Goal: Task Accomplishment & Management: Complete application form

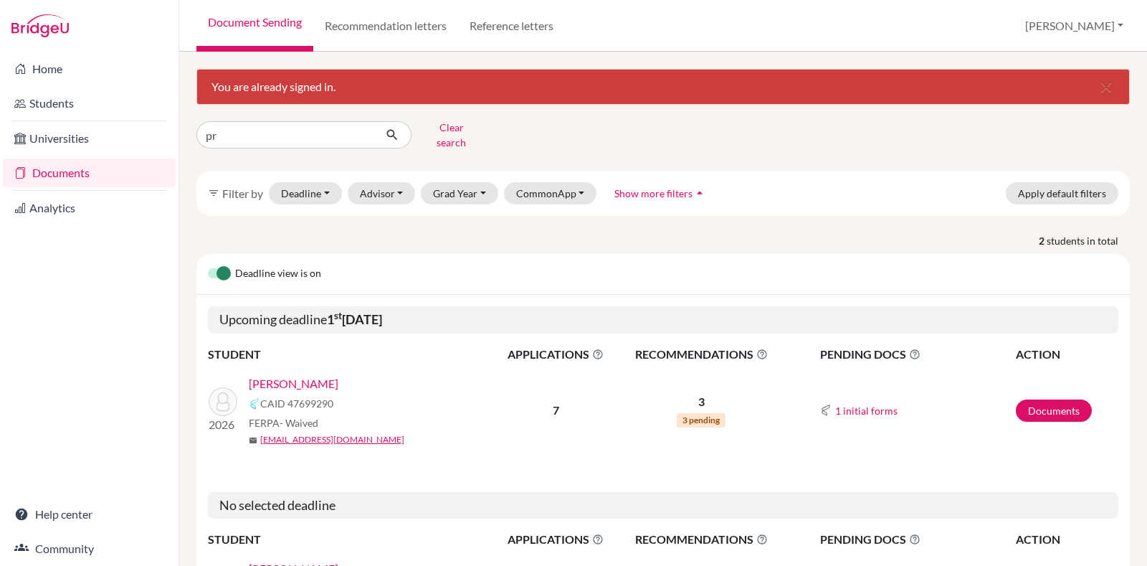
type input "p"
type input "Dalvin"
click button "submit" at bounding box center [393, 134] width 38 height 27
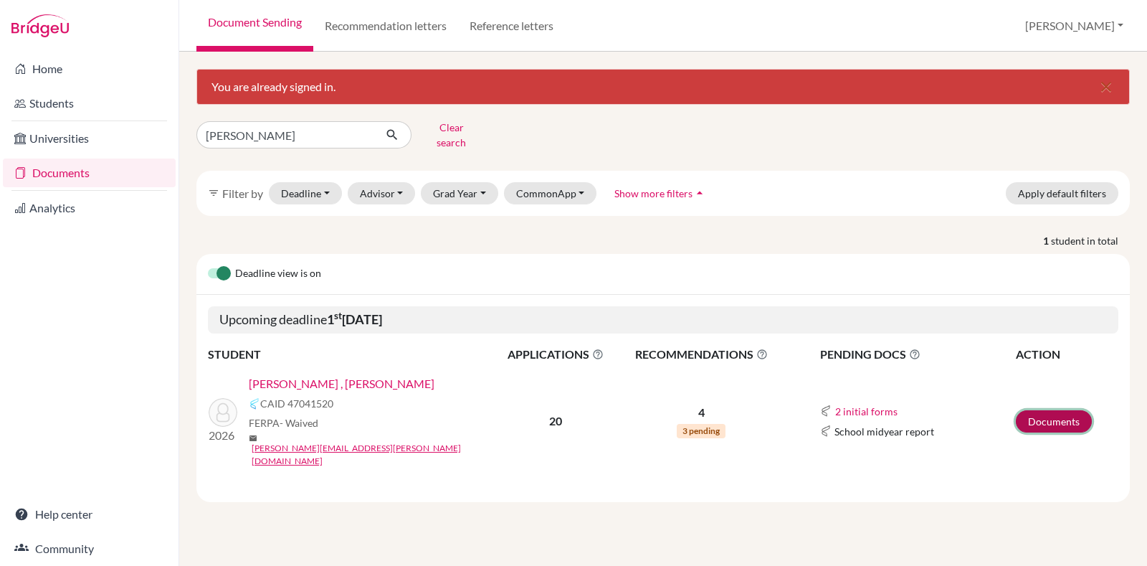
click at [1043, 410] on link "Documents" at bounding box center [1054, 421] width 76 height 22
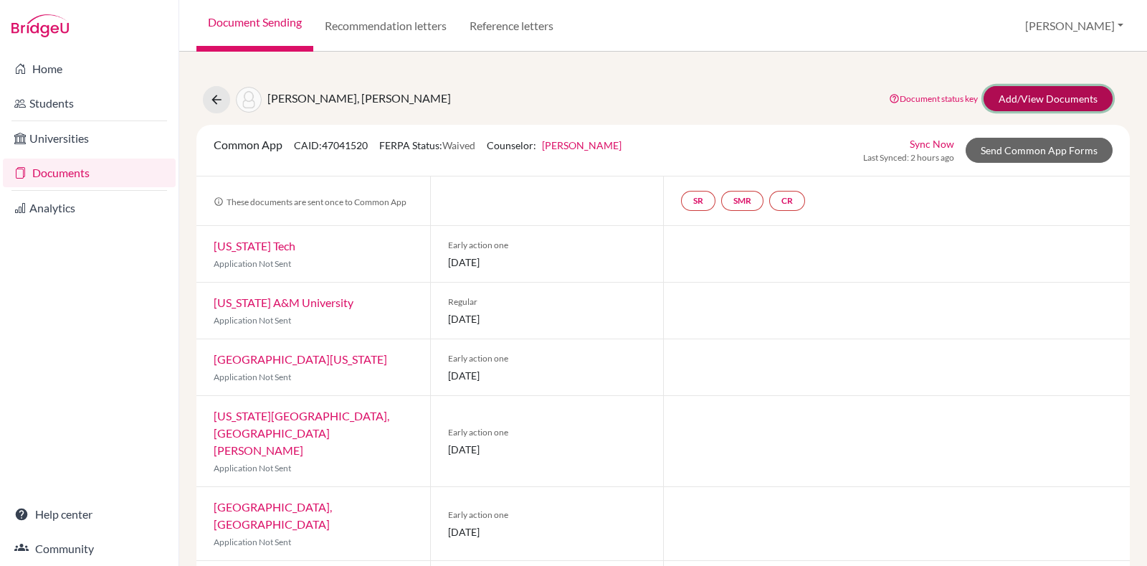
click at [1017, 104] on link "Add/View Documents" at bounding box center [1048, 98] width 129 height 25
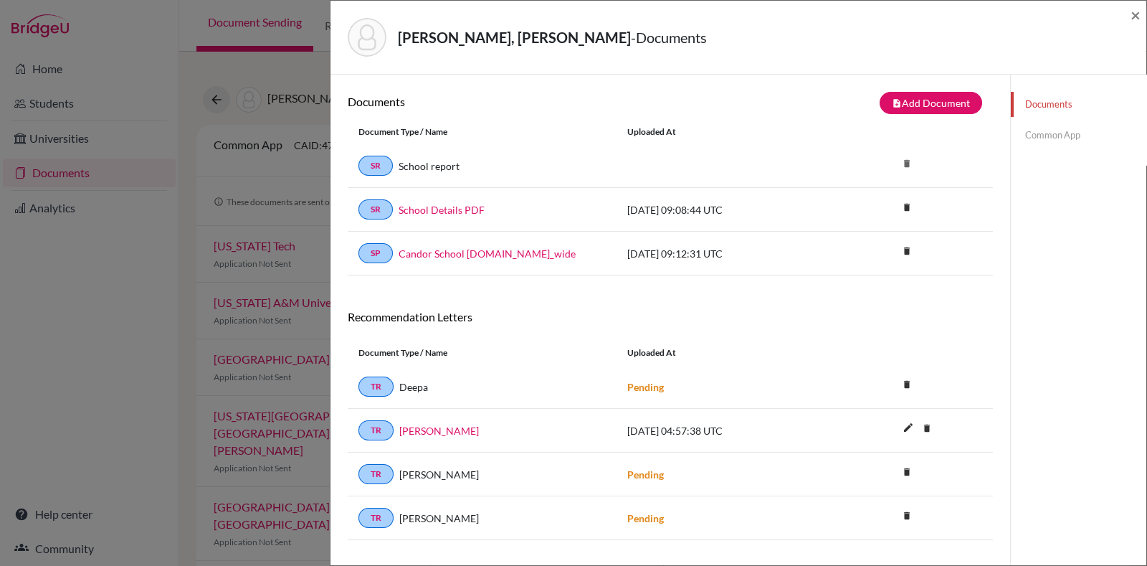
scroll to position [75, 0]
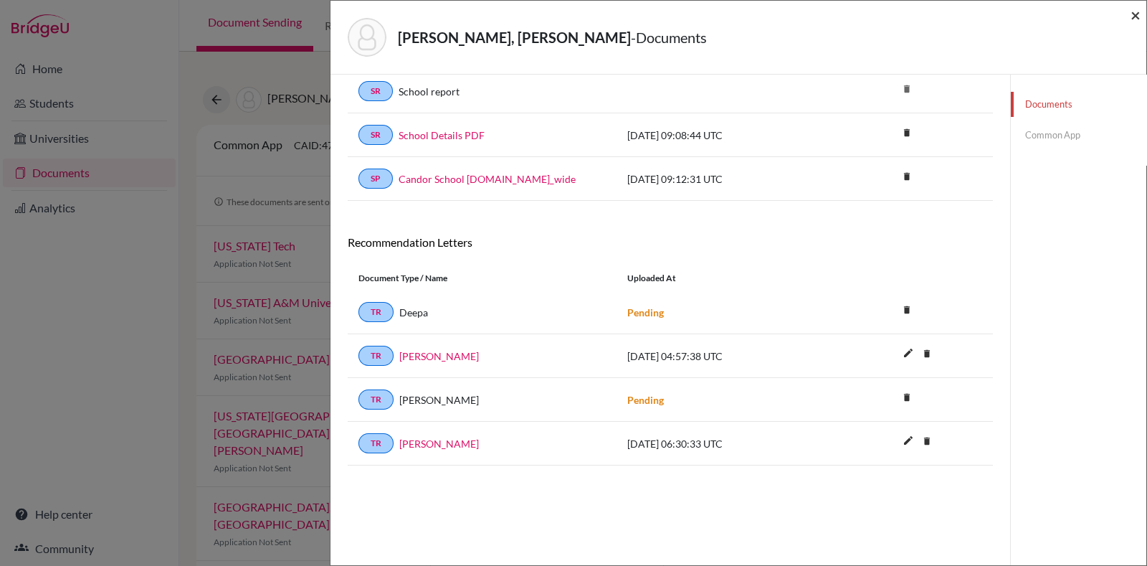
click at [1137, 14] on span "×" at bounding box center [1136, 14] width 10 height 21
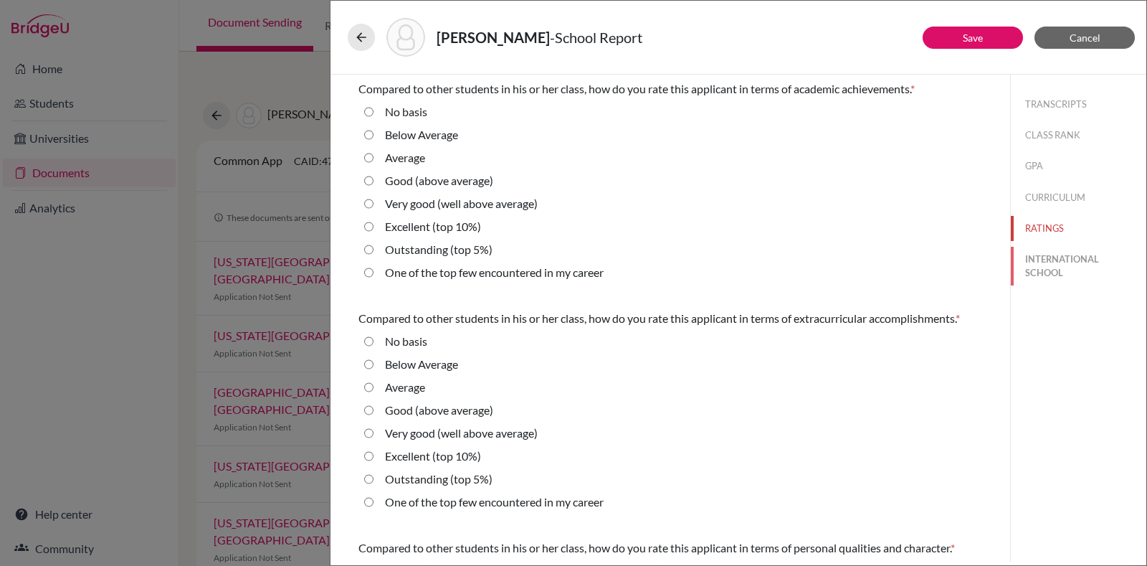
click at [1040, 252] on button "INTERNATIONAL SCHOOL" at bounding box center [1079, 266] width 136 height 39
radio Average "true"
select select "14"
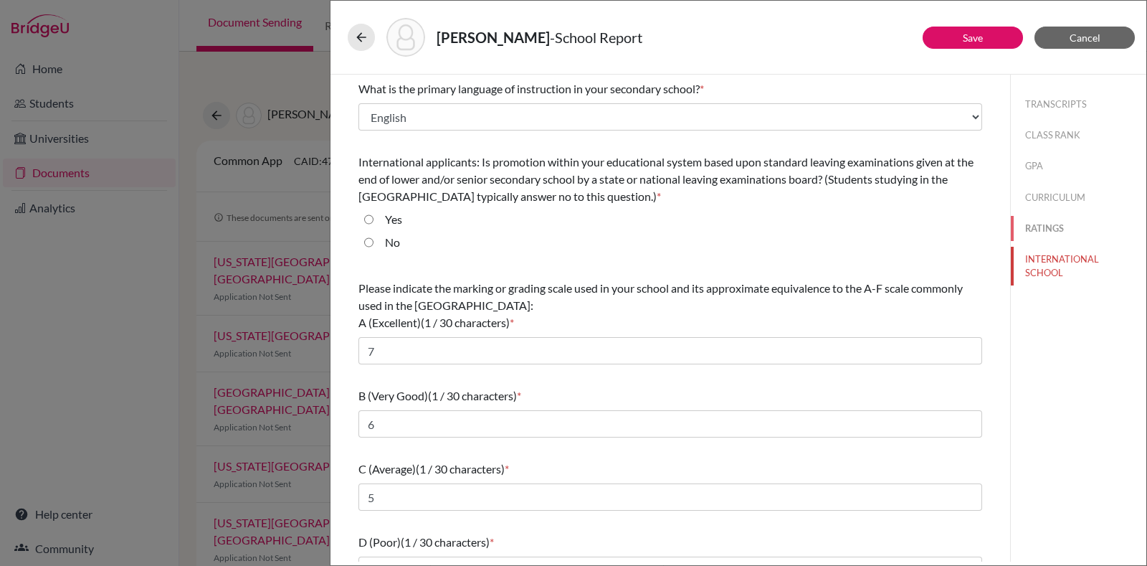
click at [1035, 234] on button "RATINGS" at bounding box center [1079, 228] width 136 height 25
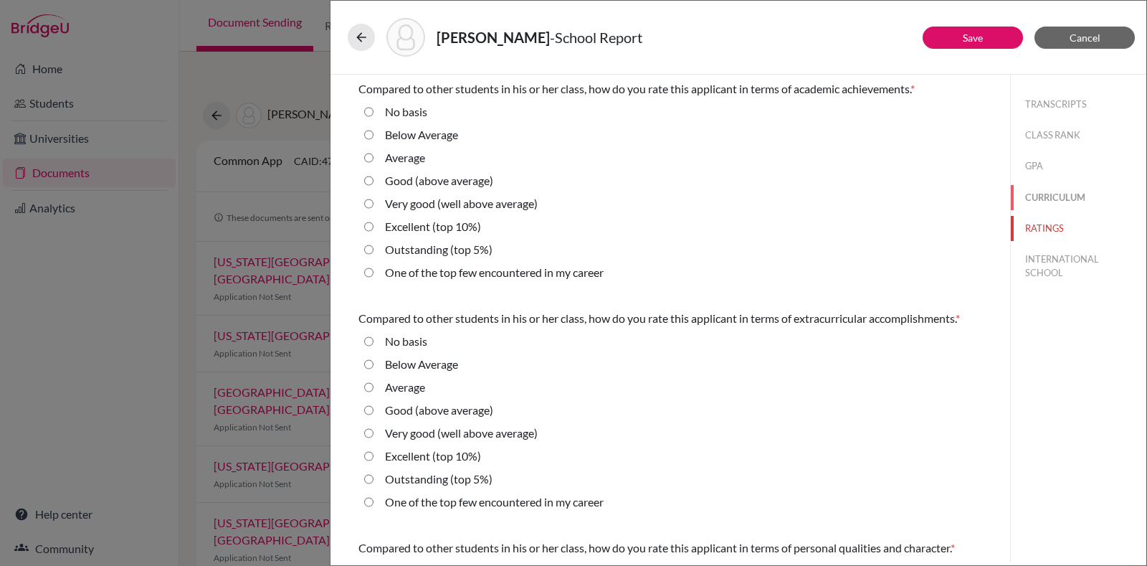
click at [1028, 199] on button "CURRICULUM" at bounding box center [1079, 197] width 136 height 25
radio basis "true"
radio Average "true"
select select "4"
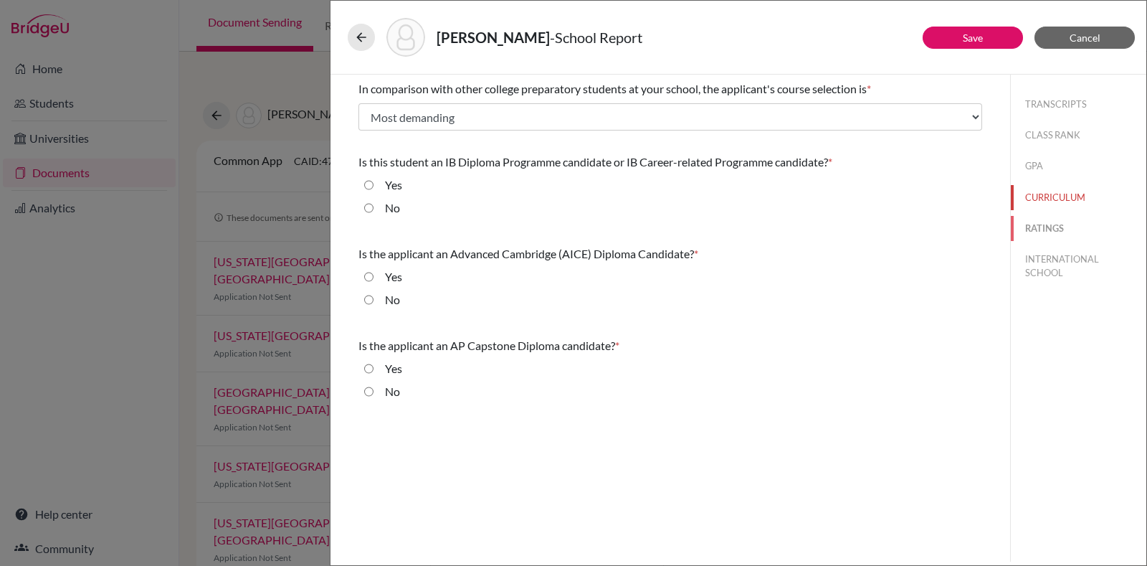
click at [1043, 224] on button "RATINGS" at bounding box center [1079, 228] width 136 height 25
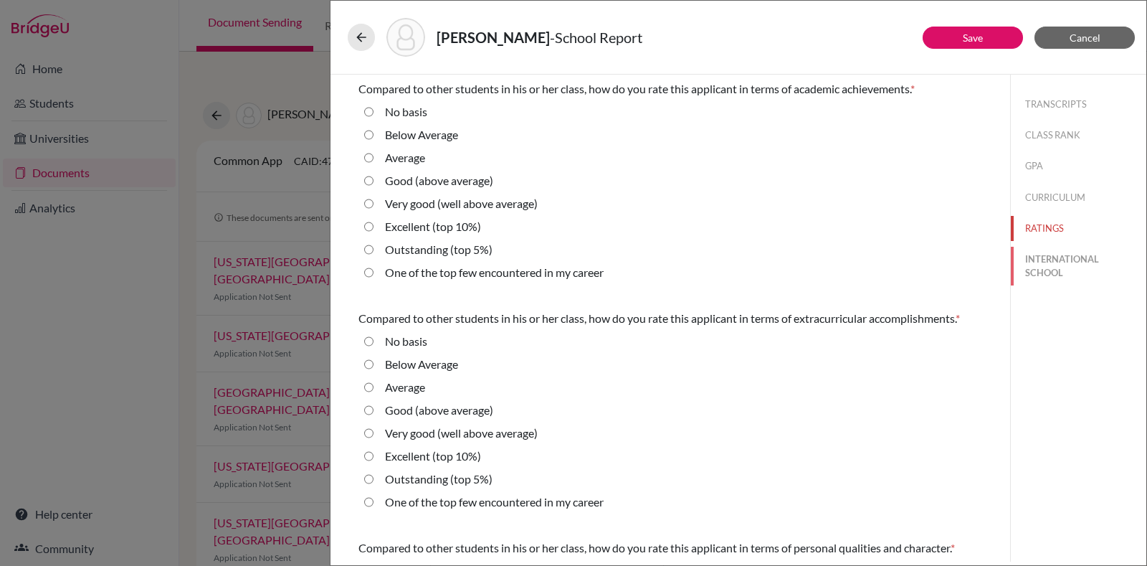
click at [1043, 260] on button "INTERNATIONAL SCHOOL" at bounding box center [1079, 266] width 136 height 39
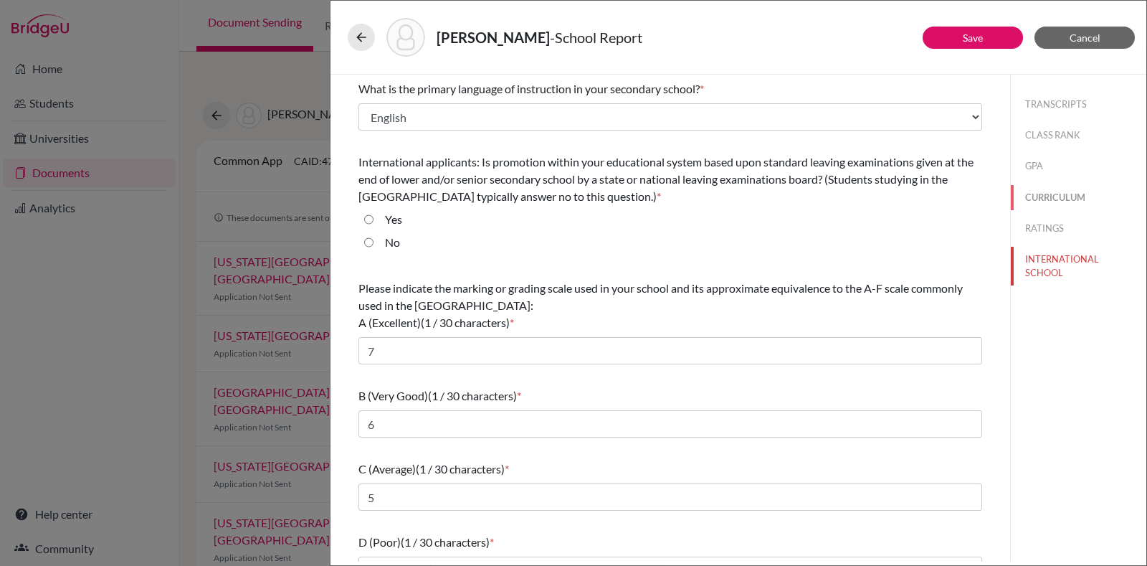
click at [1036, 203] on button "CURRICULUM" at bounding box center [1079, 197] width 136 height 25
select select "4"
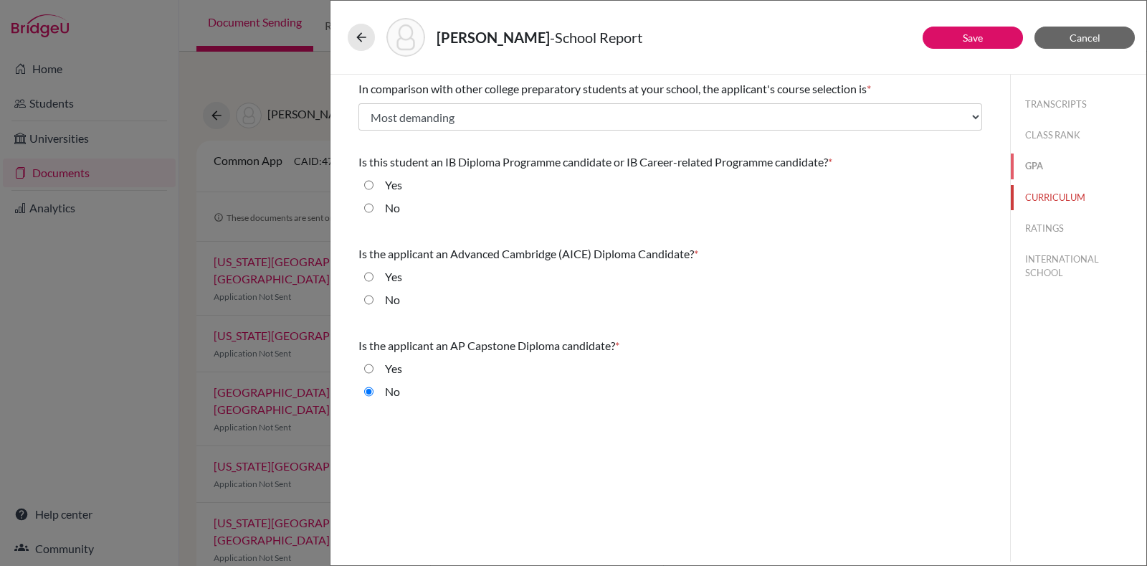
click at [1034, 163] on button "GPA" at bounding box center [1079, 165] width 136 height 25
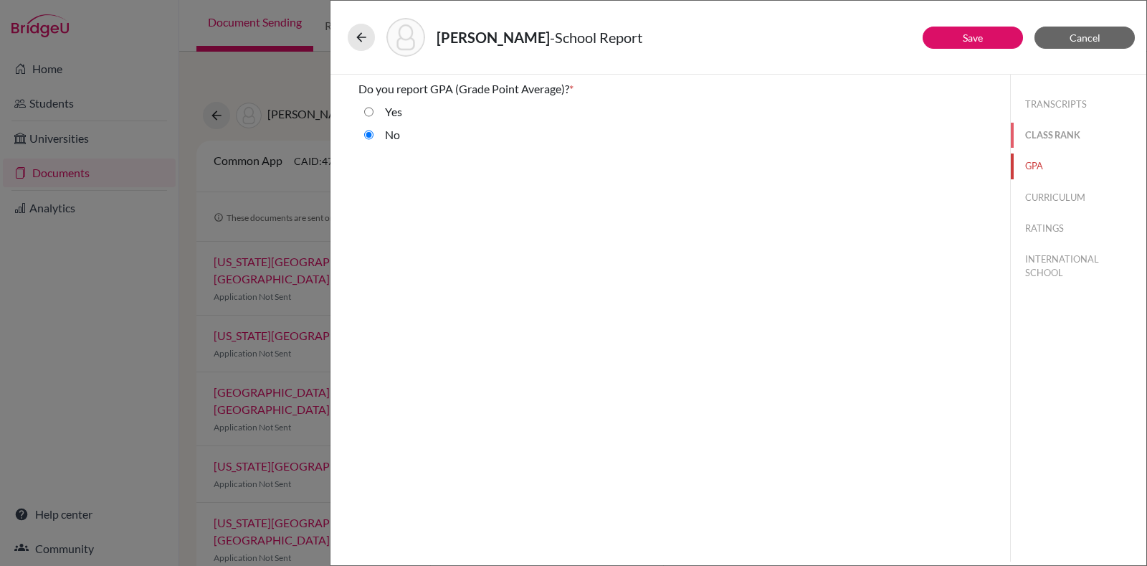
click at [1051, 132] on button "CLASS RANK" at bounding box center [1079, 135] width 136 height 25
click at [1063, 99] on button "TRANSCRIPTS" at bounding box center [1079, 104] width 136 height 25
select select "4"
select select "1"
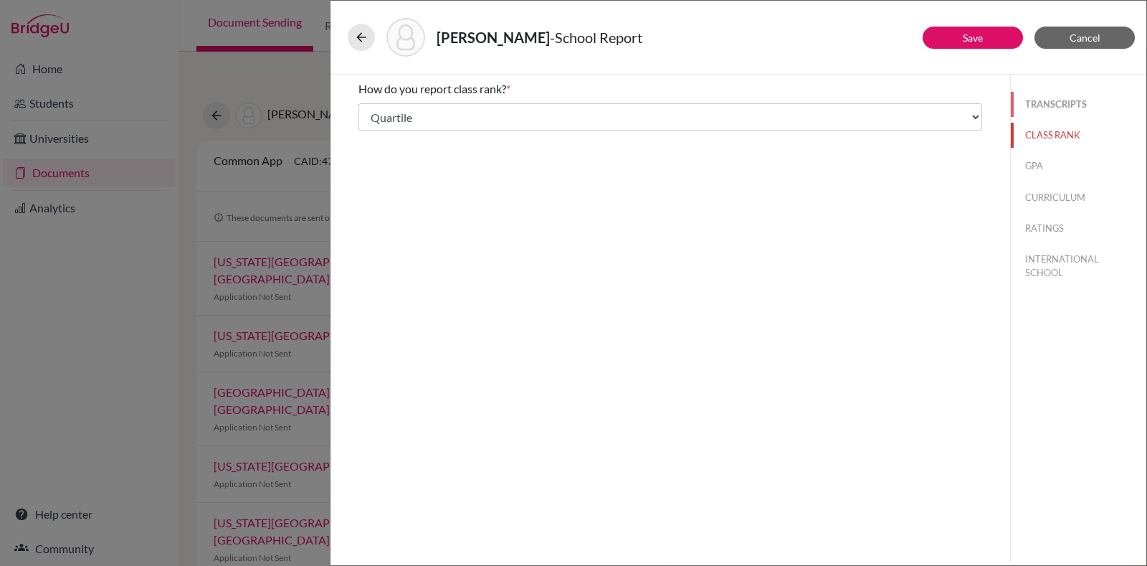
select select "1"
select select "688885"
select select "0"
select select "688888"
select select "688887"
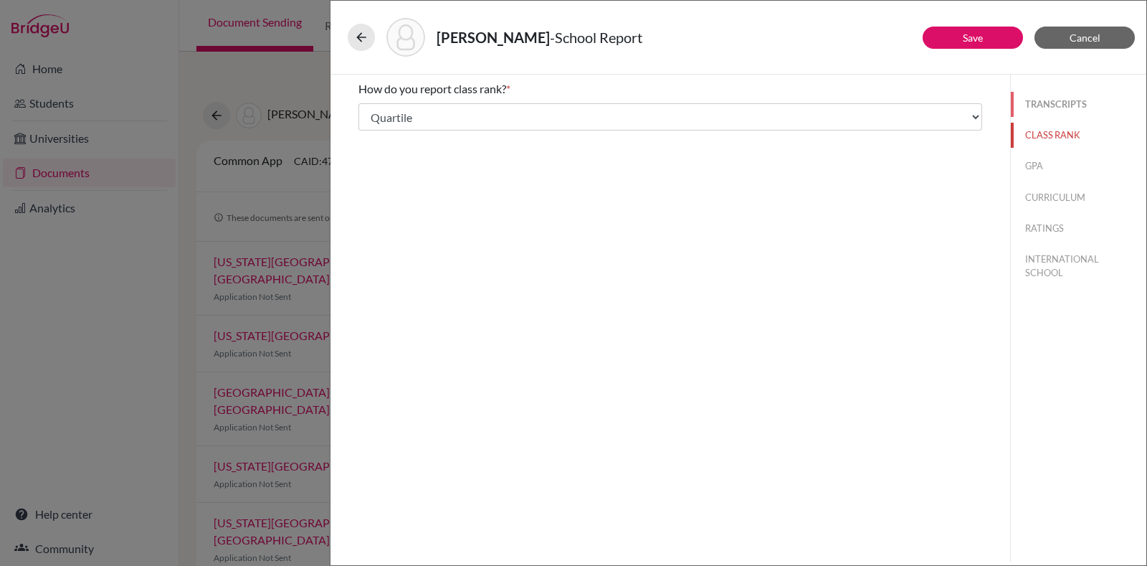
select select "688886"
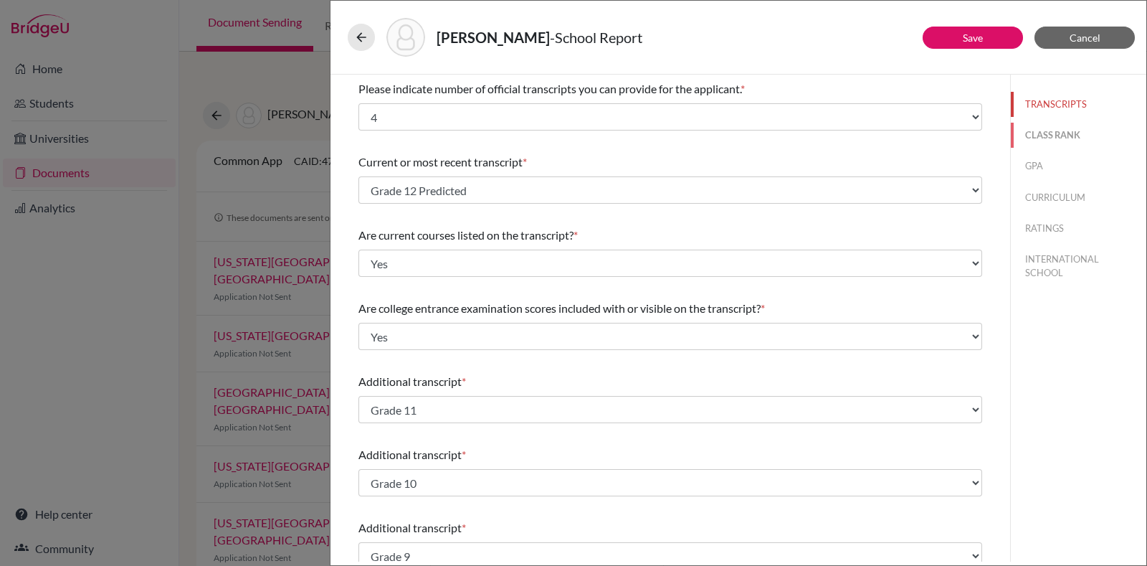
click at [1025, 128] on button "CLASS RANK" at bounding box center [1079, 135] width 136 height 25
select select "5"
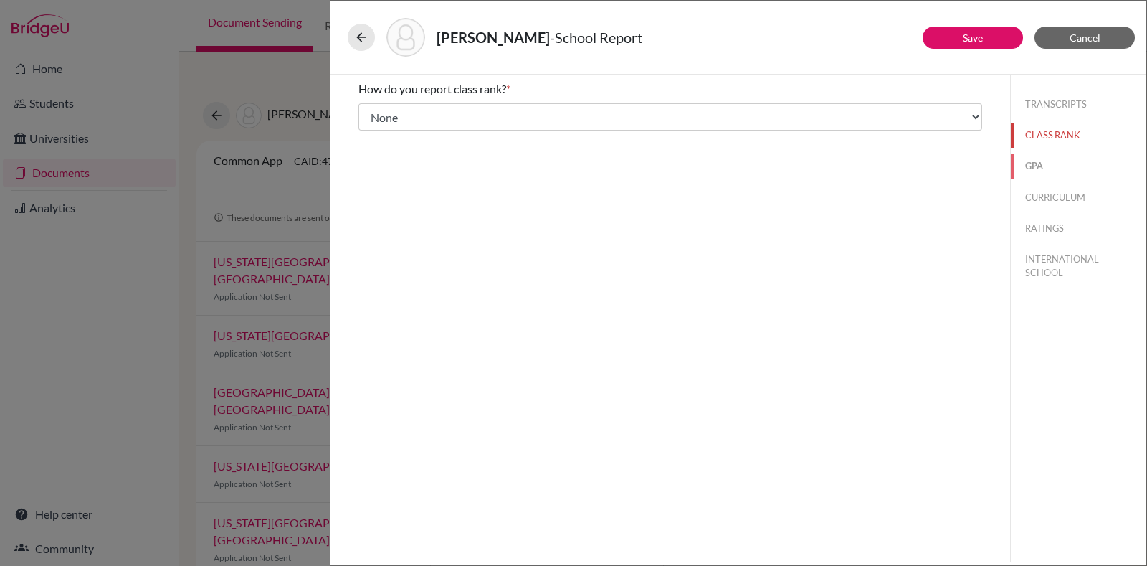
click at [1031, 164] on button "GPA" at bounding box center [1079, 165] width 136 height 25
click at [1043, 199] on button "CURRICULUM" at bounding box center [1079, 197] width 136 height 25
select select "4"
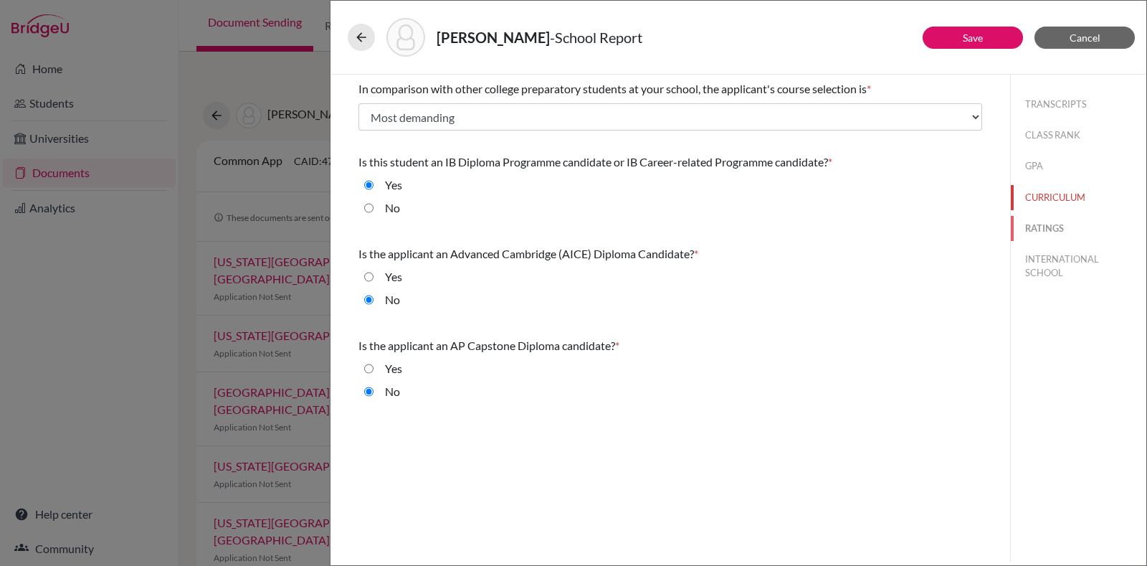
click at [1029, 219] on button "RATINGS" at bounding box center [1079, 228] width 136 height 25
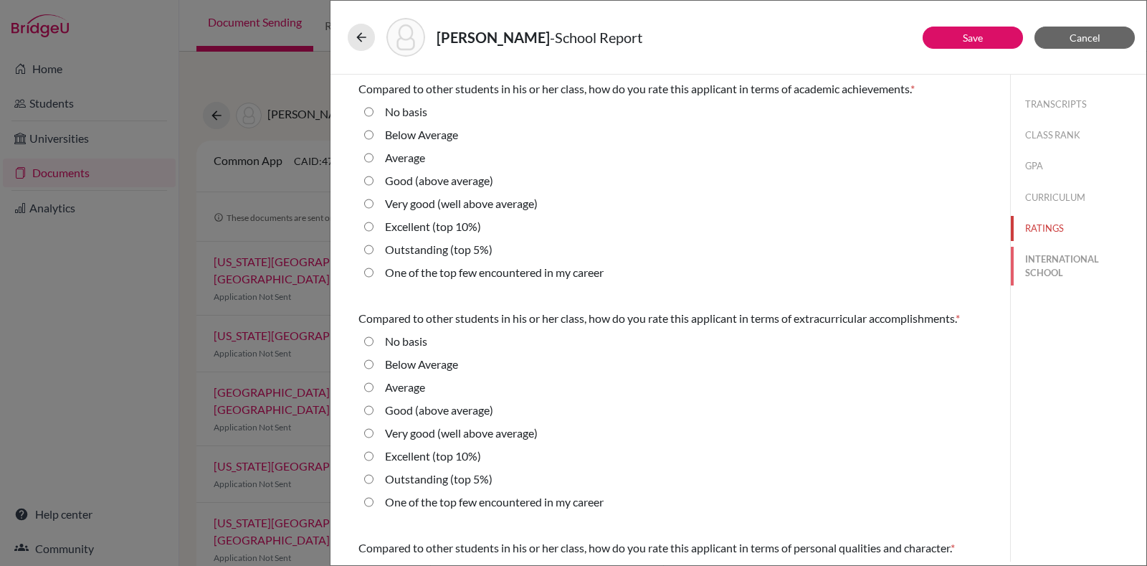
click at [1043, 260] on button "INTERNATIONAL SCHOOL" at bounding box center [1079, 266] width 136 height 39
radio Average "true"
select select "14"
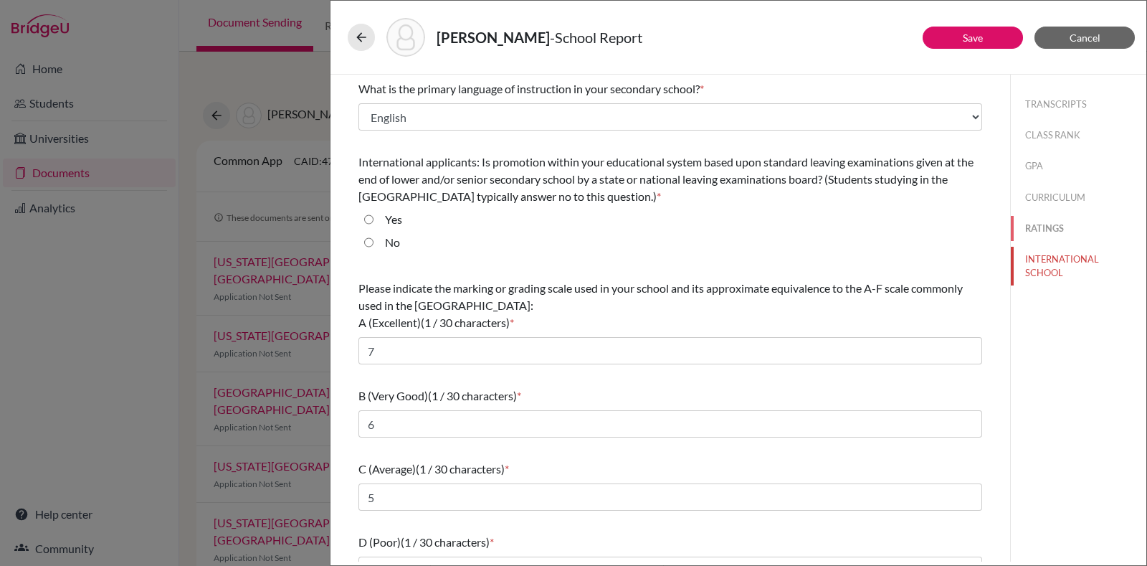
click at [1037, 229] on button "RATINGS" at bounding box center [1079, 228] width 136 height 25
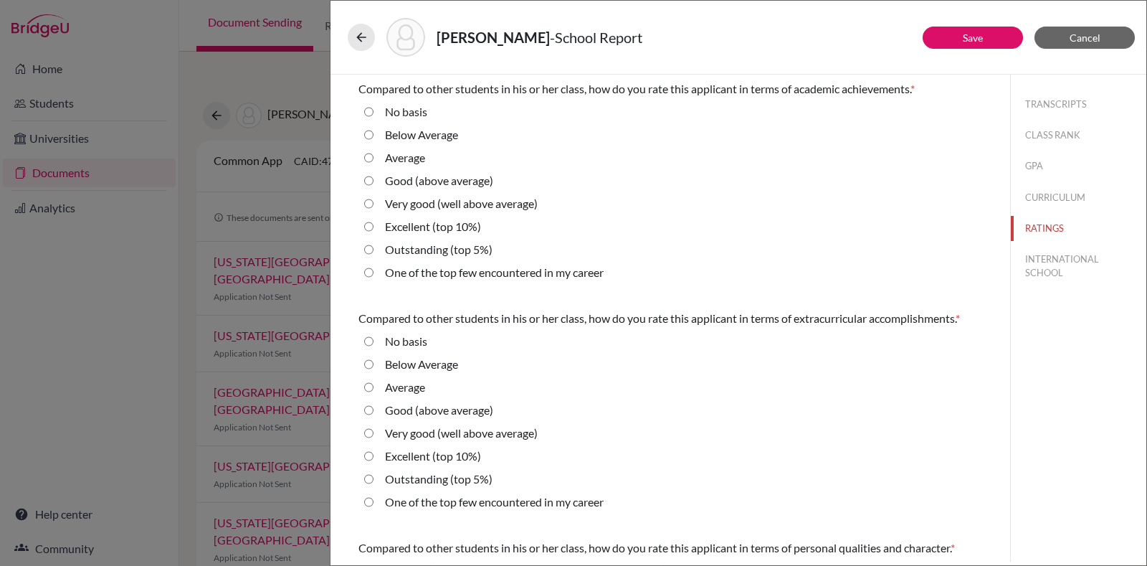
click at [437, 200] on label "Very good (well above average)" at bounding box center [461, 203] width 153 height 17
click at [374, 200] on average\) "Very good (well above average)" at bounding box center [368, 203] width 9 height 17
radio average\) "true"
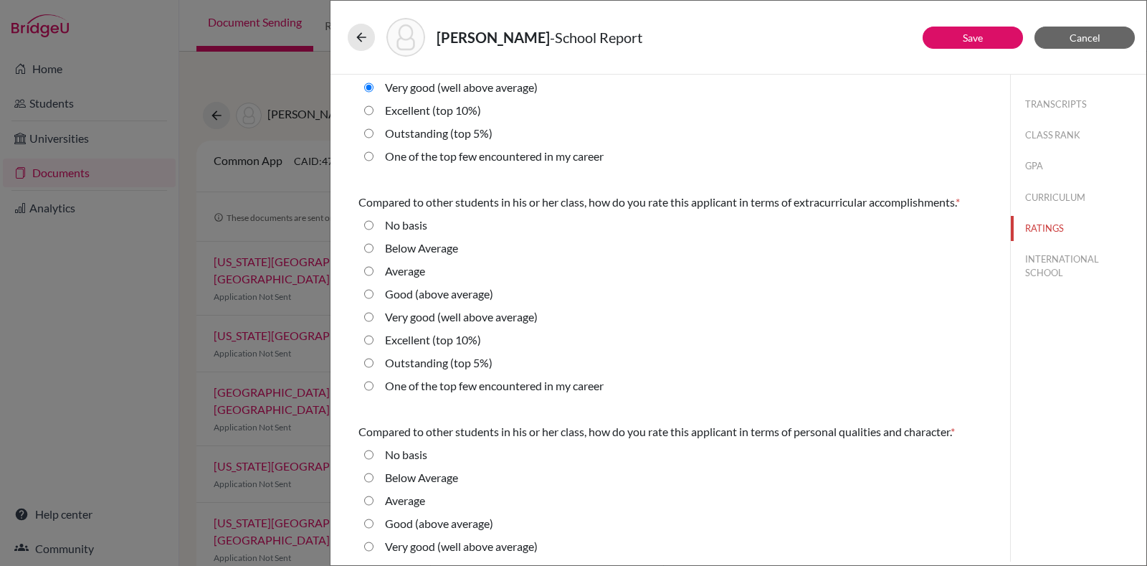
scroll to position [118, 0]
click at [472, 323] on label "Very good (well above average)" at bounding box center [461, 314] width 153 height 17
click at [374, 323] on average\) "Very good (well above average)" at bounding box center [368, 314] width 9 height 17
radio average\) "true"
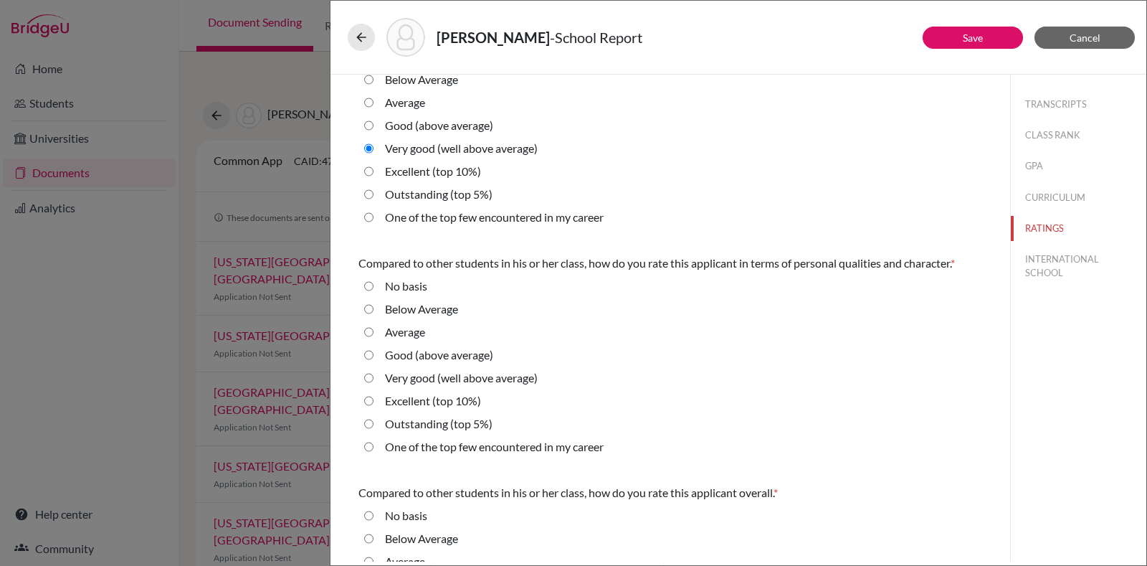
scroll to position [288, 0]
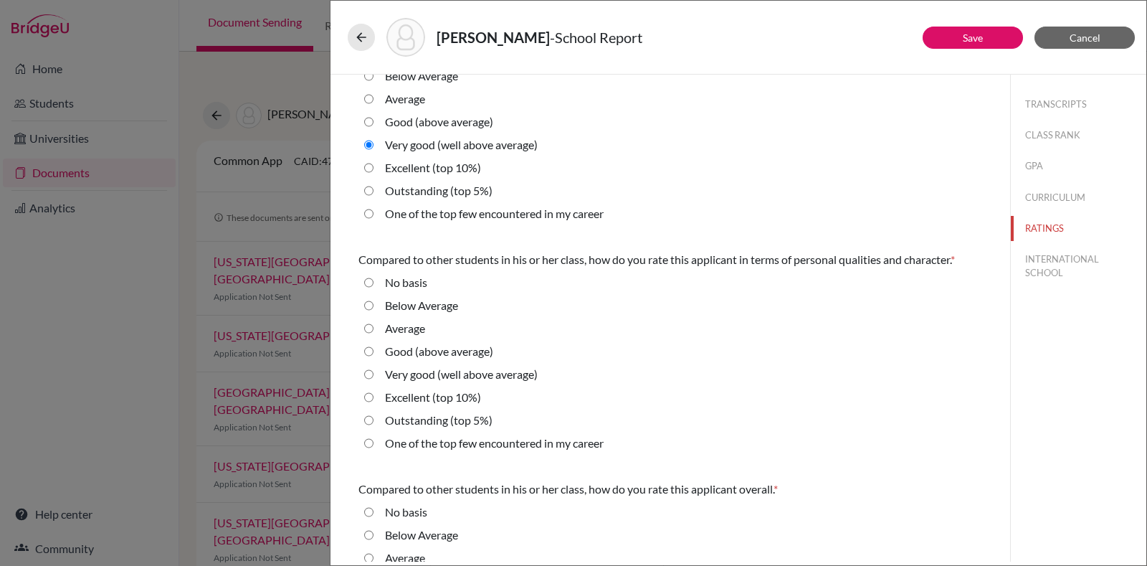
click at [425, 383] on label "Very good (well above average)" at bounding box center [461, 374] width 153 height 17
click at [374, 383] on average\) "Very good (well above average)" at bounding box center [368, 374] width 9 height 17
radio average\) "true"
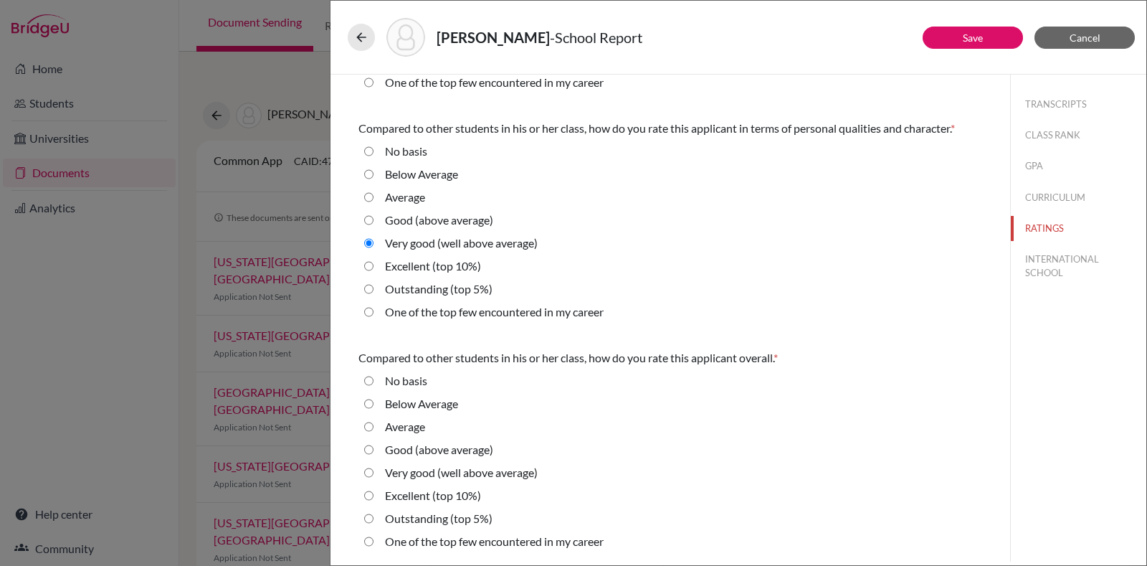
click at [403, 468] on label "Very good (well above average)" at bounding box center [461, 472] width 153 height 17
click at [374, 468] on average\) "Very good (well above average)" at bounding box center [368, 472] width 9 height 17
radio average\) "true"
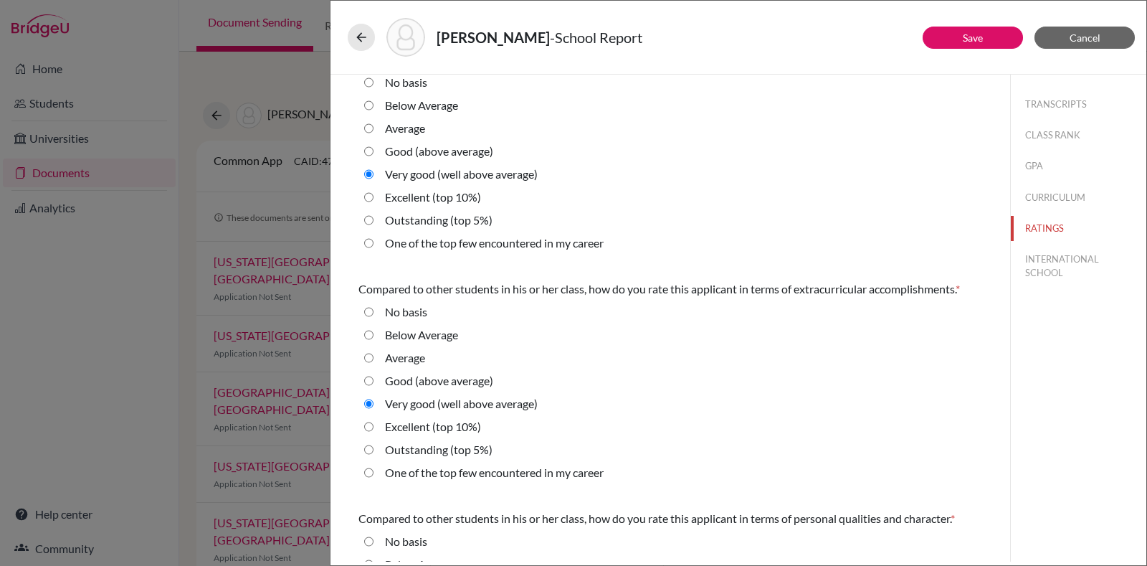
scroll to position [0, 0]
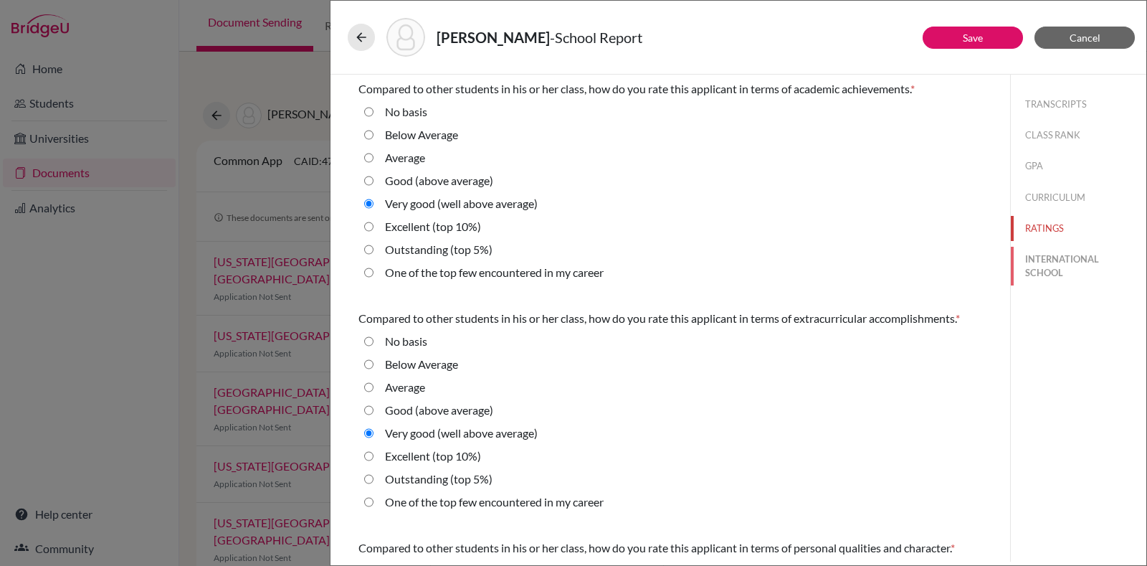
click at [1055, 278] on button "INTERNATIONAL SCHOOL" at bounding box center [1079, 266] width 136 height 39
select select "14"
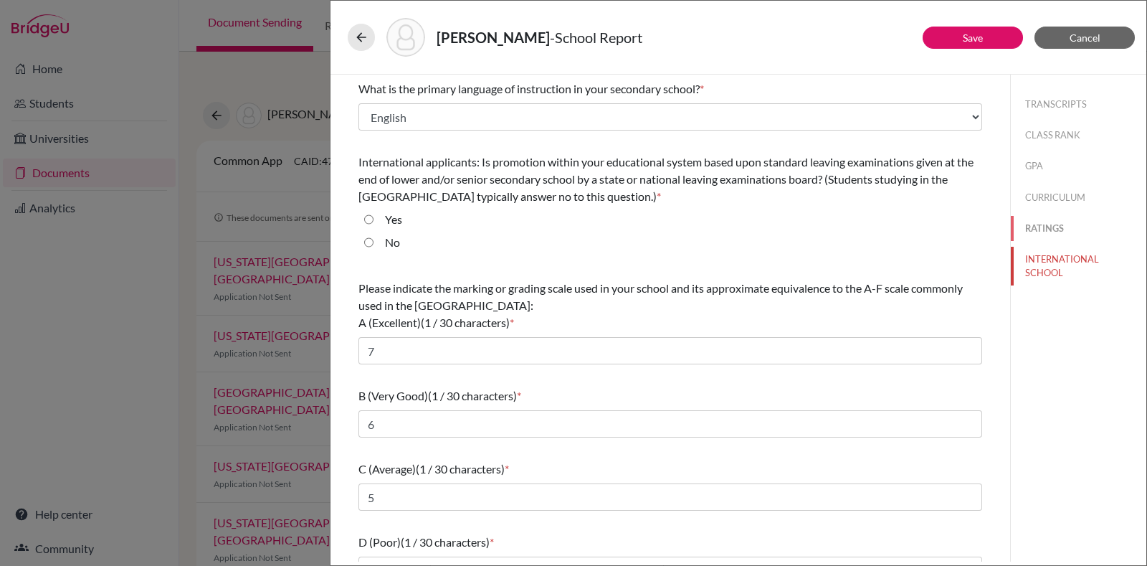
click at [1054, 224] on button "RATINGS" at bounding box center [1079, 228] width 136 height 25
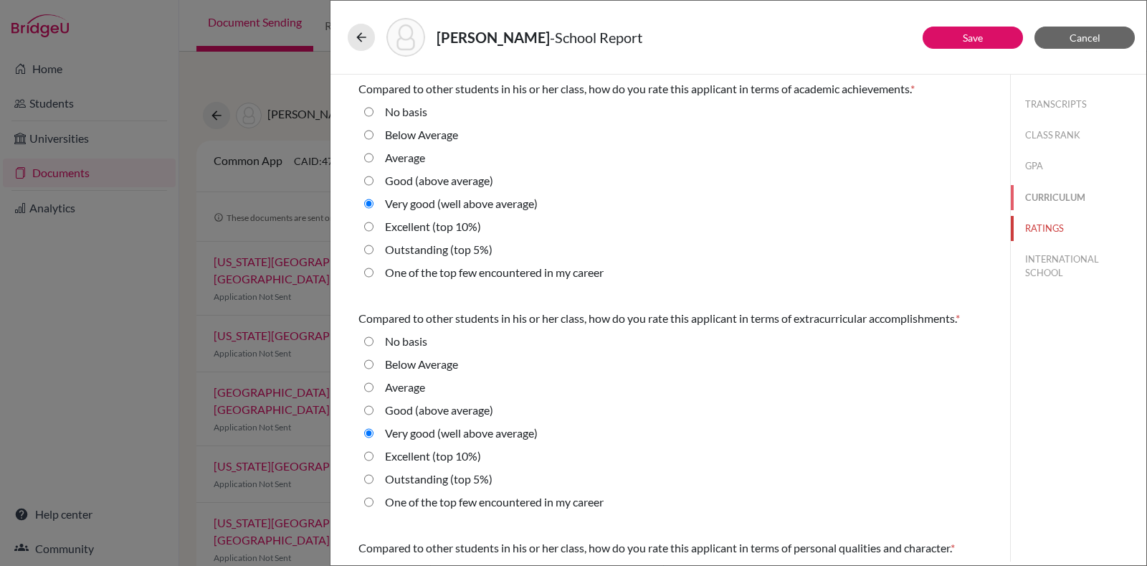
click at [1058, 190] on button "CURRICULUM" at bounding box center [1079, 197] width 136 height 25
radio Average "true"
select select "4"
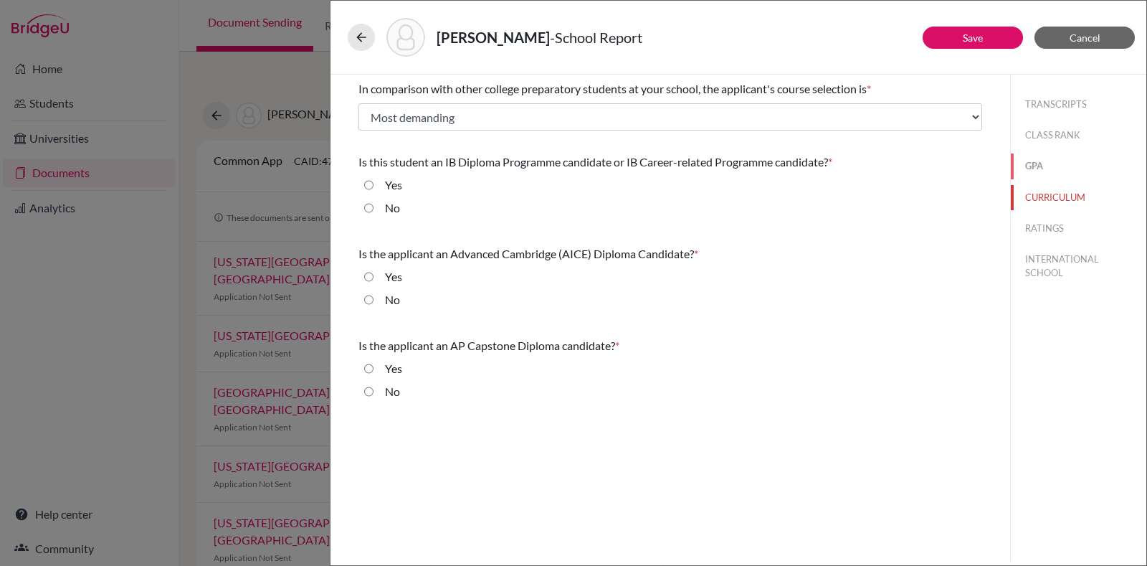
click at [1036, 170] on button "GPA" at bounding box center [1079, 165] width 136 height 25
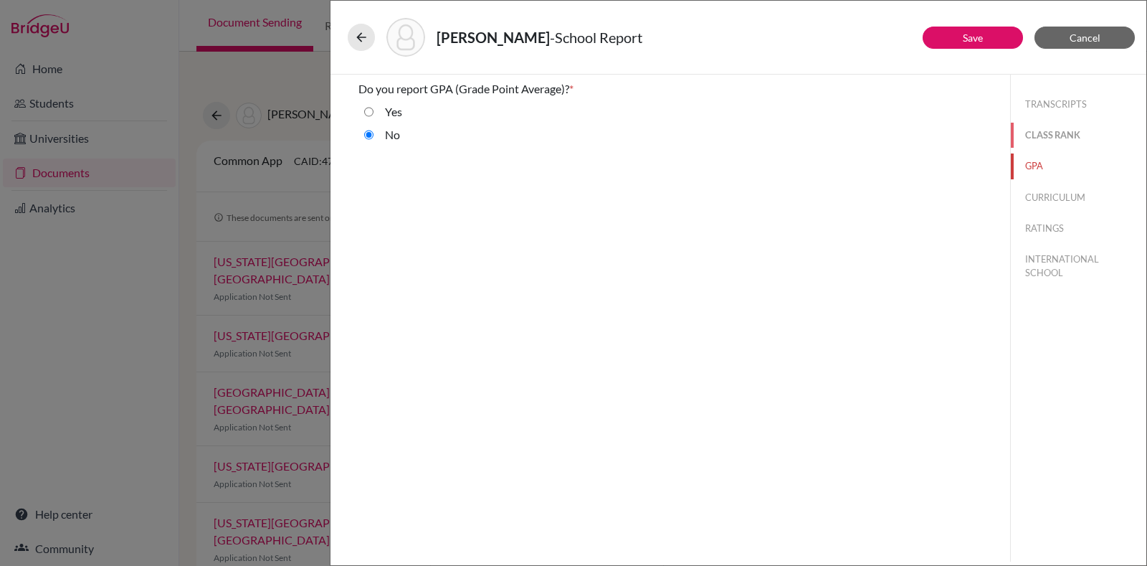
click at [1047, 125] on button "CLASS RANK" at bounding box center [1079, 135] width 136 height 25
click at [1062, 86] on div "TRANSCRIPTS CLASS RANK GPA CURRICULUM RATINGS INTERNATIONAL SCHOOL" at bounding box center [1079, 186] width 136 height 222
click at [1056, 99] on button "TRANSCRIPTS" at bounding box center [1079, 104] width 136 height 25
select select "4"
select select "1"
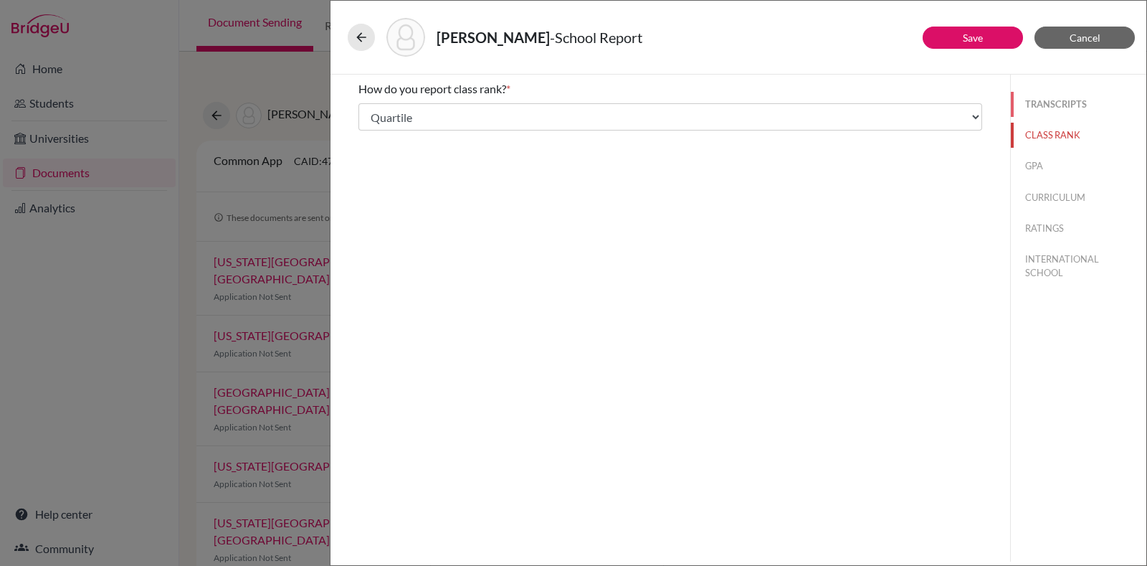
select select "1"
select select "688885"
select select "0"
select select "688888"
select select "688887"
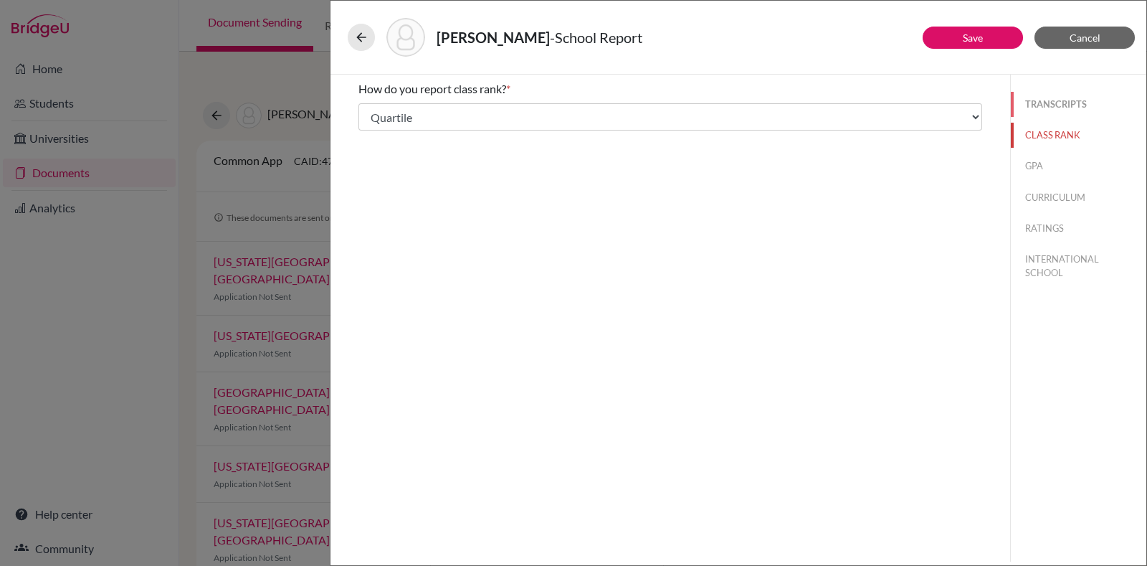
select select "688886"
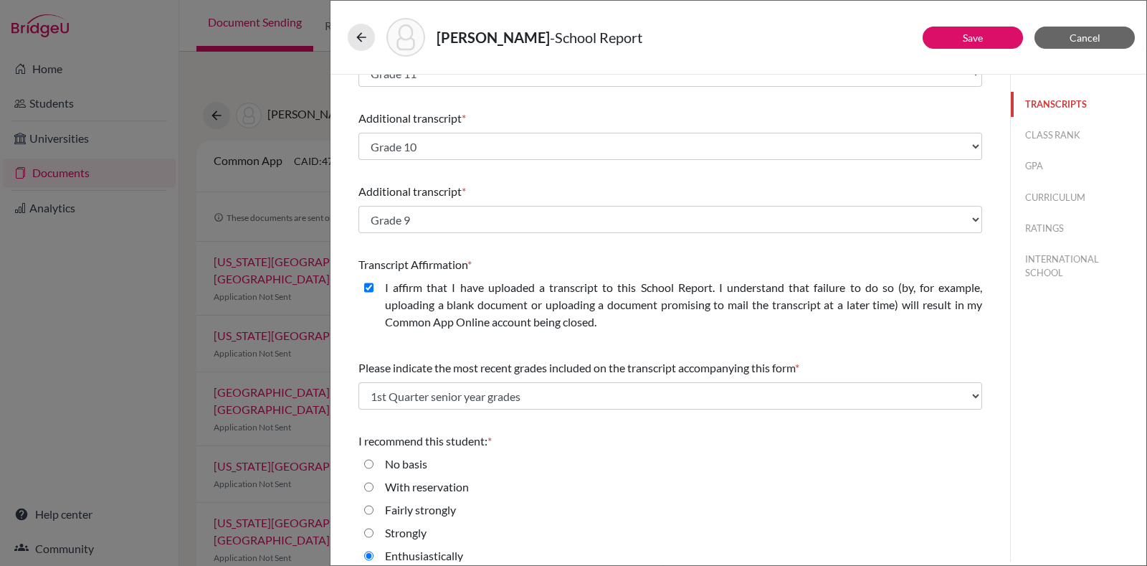
scroll to position [350, 0]
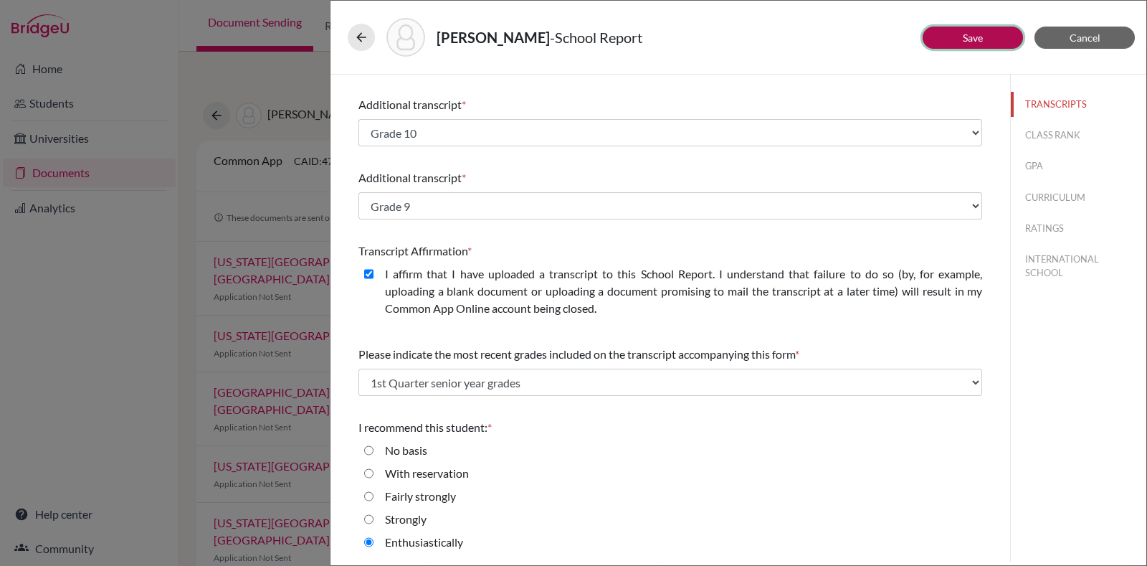
click at [947, 32] on button "Save" at bounding box center [973, 38] width 100 height 22
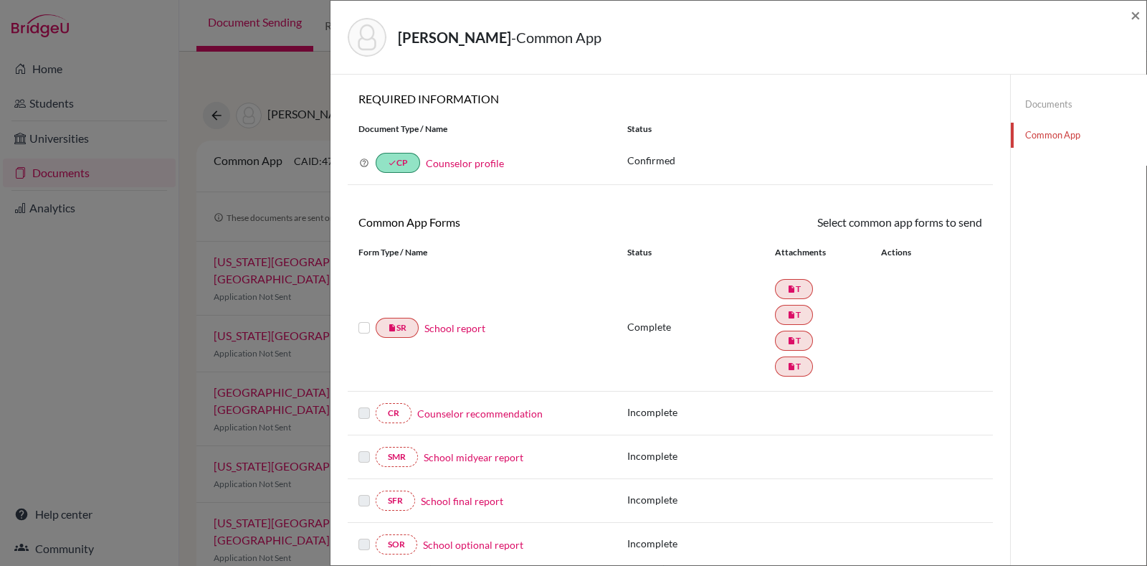
click at [504, 414] on link "Counselor recommendation" at bounding box center [479, 413] width 125 height 15
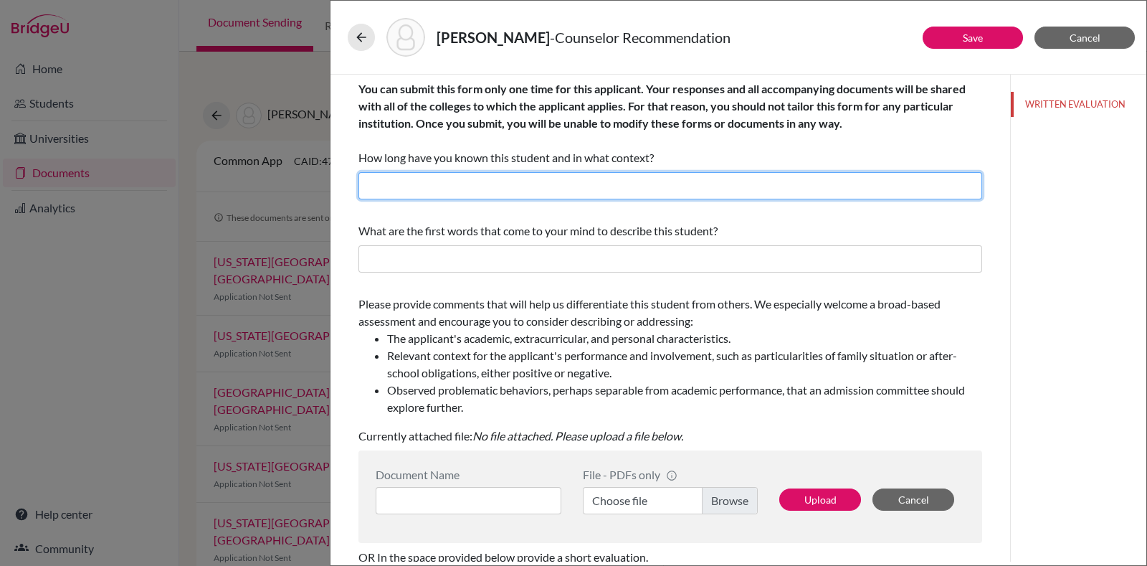
click at [532, 179] on input "text" at bounding box center [671, 185] width 624 height 27
type input "for about 2 years"
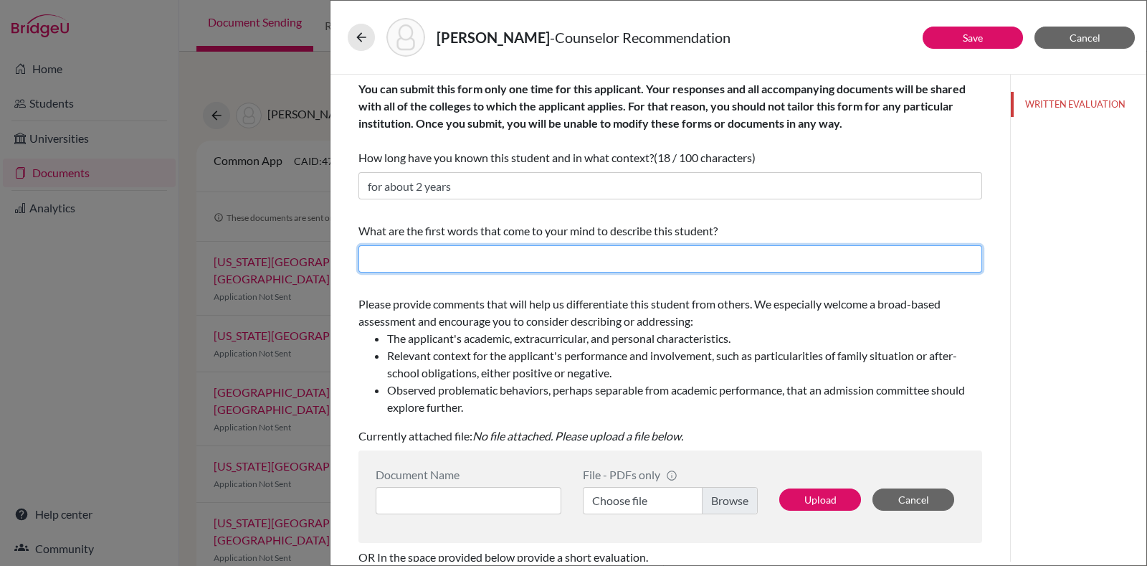
click at [493, 256] on input "text" at bounding box center [671, 258] width 624 height 27
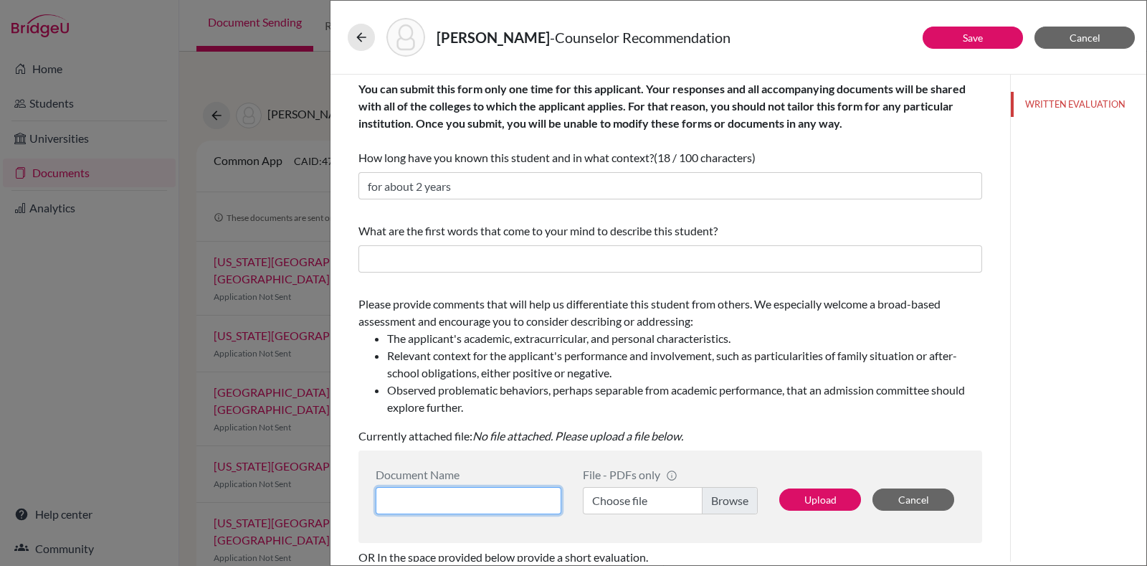
click at [422, 487] on input at bounding box center [469, 500] width 186 height 27
click at [465, 498] on input "Counselor" at bounding box center [469, 500] width 186 height 27
type input "Counselor LOR"
click at [619, 493] on label "Choose file" at bounding box center [670, 500] width 175 height 27
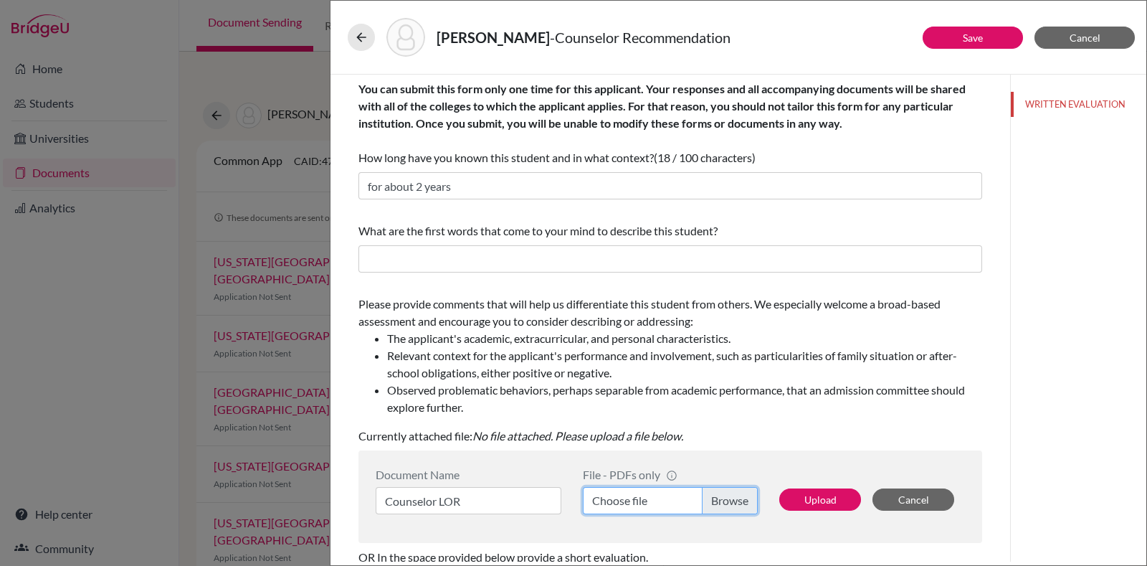
click at [619, 493] on input "Choose file" at bounding box center [670, 500] width 175 height 27
click at [722, 490] on label "Choose file" at bounding box center [670, 500] width 175 height 27
click at [722, 490] on input "Choose file" at bounding box center [670, 500] width 175 height 27
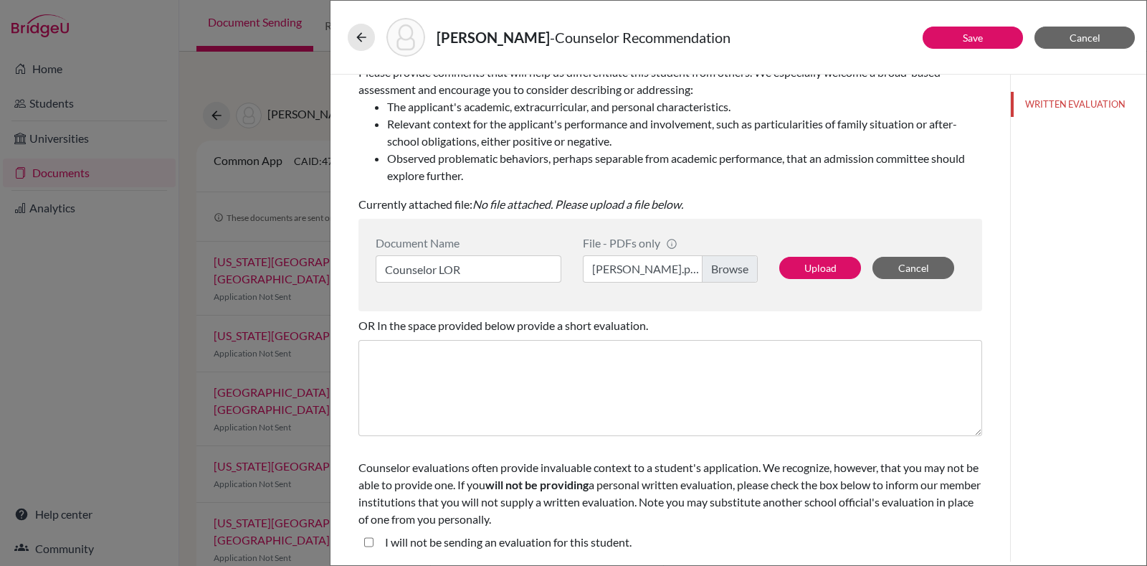
click at [710, 261] on label "pramit lor.pdf" at bounding box center [670, 268] width 175 height 27
click at [710, 261] on input "pramit lor.pdf" at bounding box center [670, 268] width 175 height 27
click at [745, 262] on label "pramit lor.pdf" at bounding box center [670, 268] width 175 height 27
click at [745, 262] on input "pramit lor.pdf" at bounding box center [670, 268] width 175 height 27
click at [717, 270] on label "Pramit Majumdar Grade 9.pdf" at bounding box center [670, 268] width 175 height 27
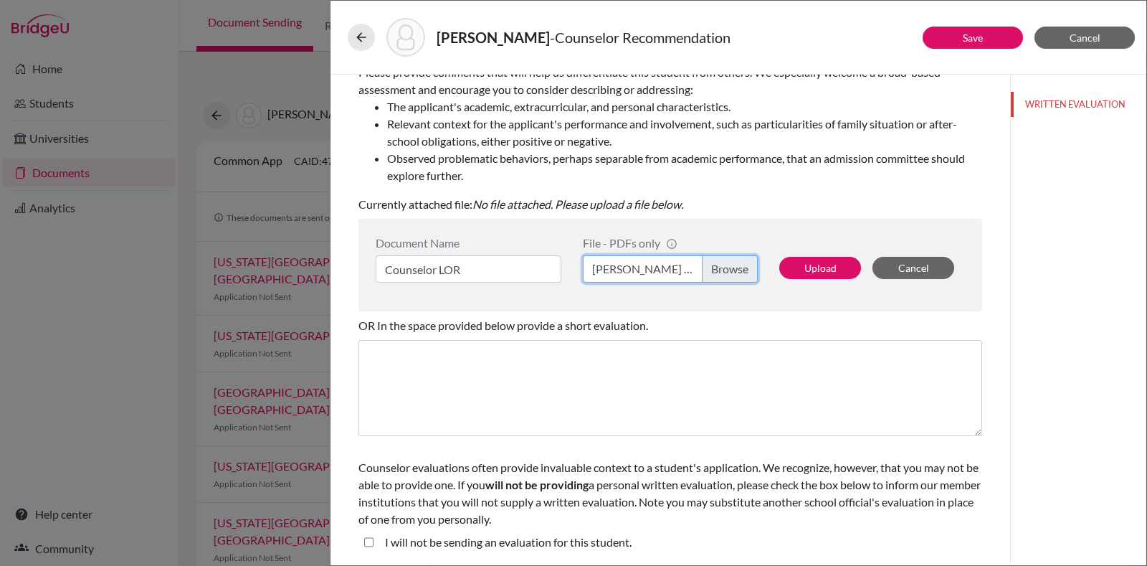
click at [717, 270] on input "Pramit Majumdar Grade 9.pdf" at bounding box center [670, 268] width 175 height 27
click at [803, 270] on button "Upload" at bounding box center [820, 268] width 82 height 22
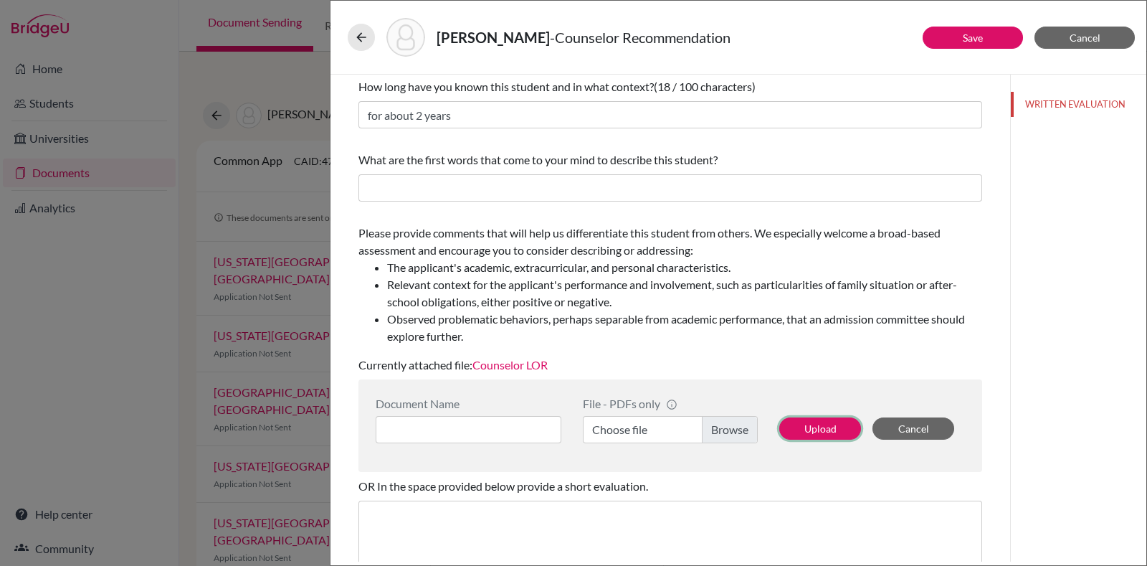
scroll to position [0, 0]
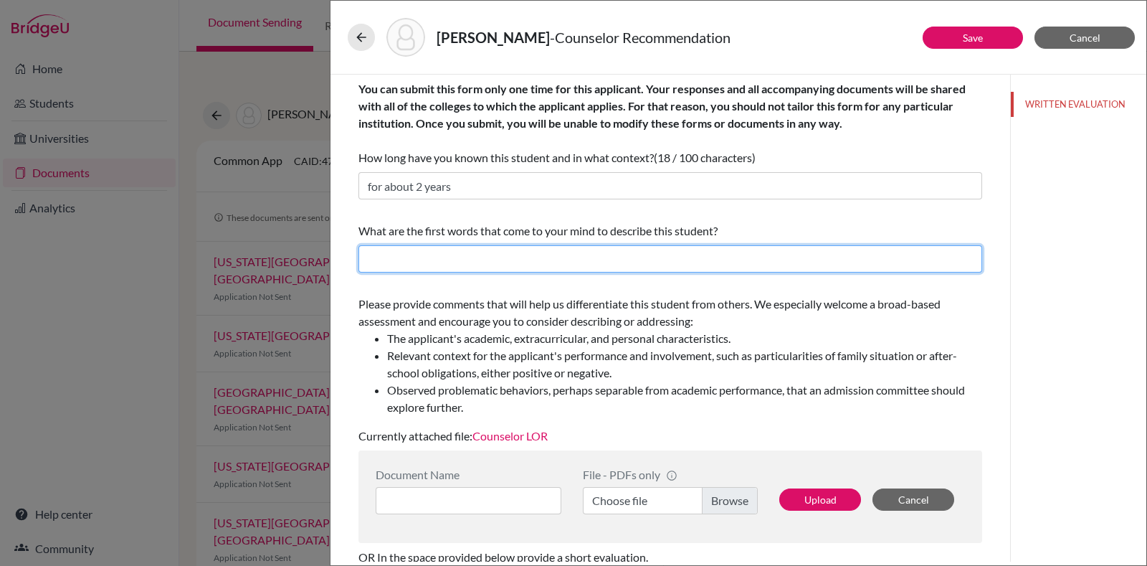
click at [573, 252] on input "text" at bounding box center [671, 258] width 624 height 27
paste input "Focused, positively adamant, strong-willed"
type input "Focused, positively adamant, strong-willed"
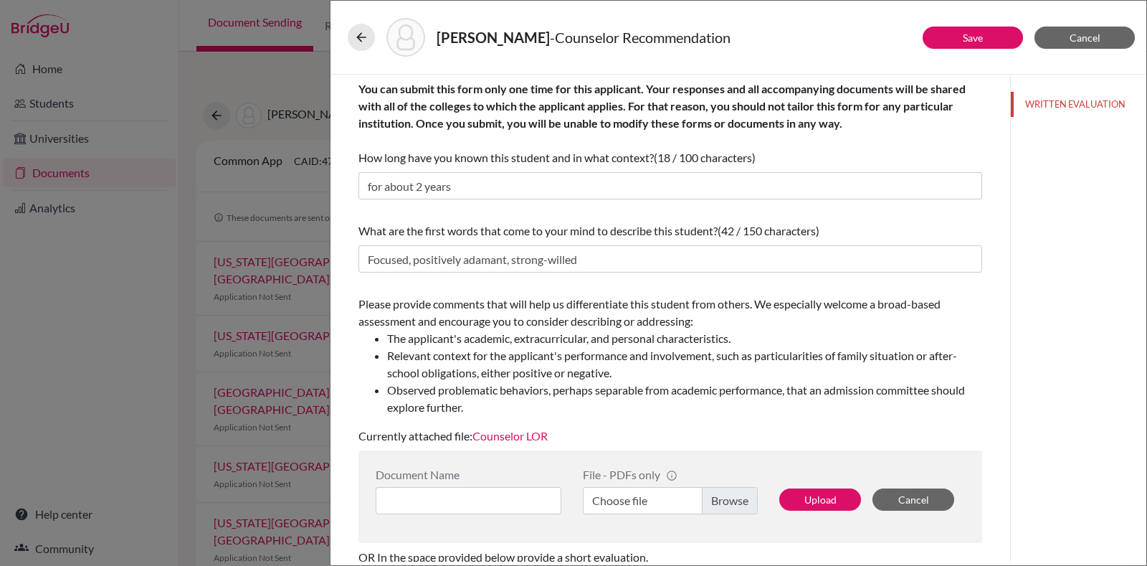
click at [956, 25] on div "Majumdar, Pramit - Counselor Recommendation" at bounding box center [739, 37] width 782 height 39
click at [953, 32] on button "Save" at bounding box center [973, 38] width 100 height 22
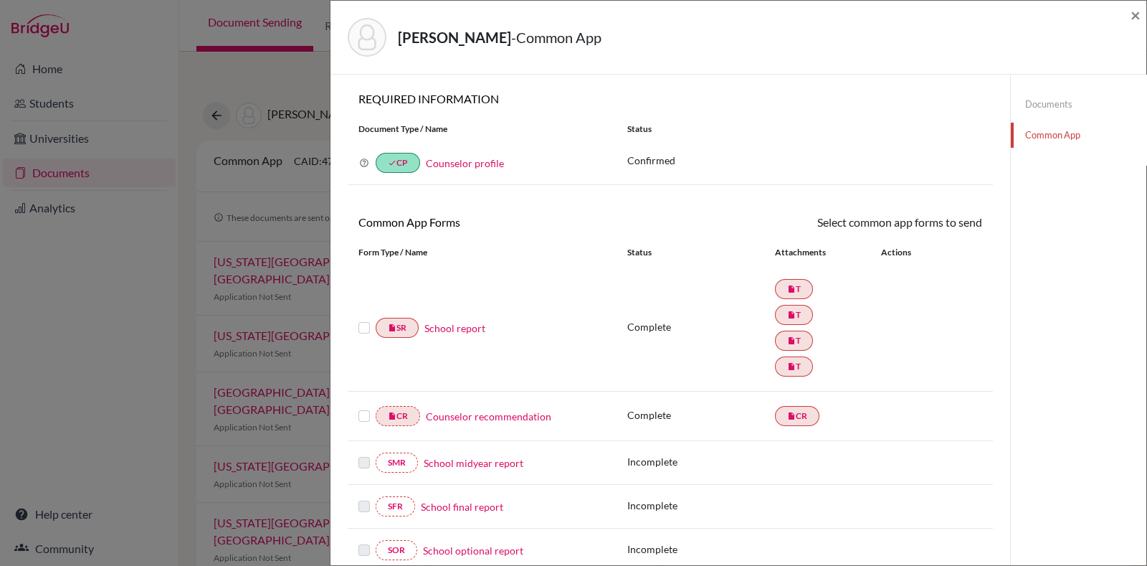
click at [1142, 18] on div "Majumdar, Pramit - Common App ×" at bounding box center [739, 38] width 816 height 74
click at [1141, 14] on div "Majumdar, Pramit - Common App ×" at bounding box center [739, 38] width 816 height 74
click at [1137, 14] on span "×" at bounding box center [1136, 14] width 10 height 21
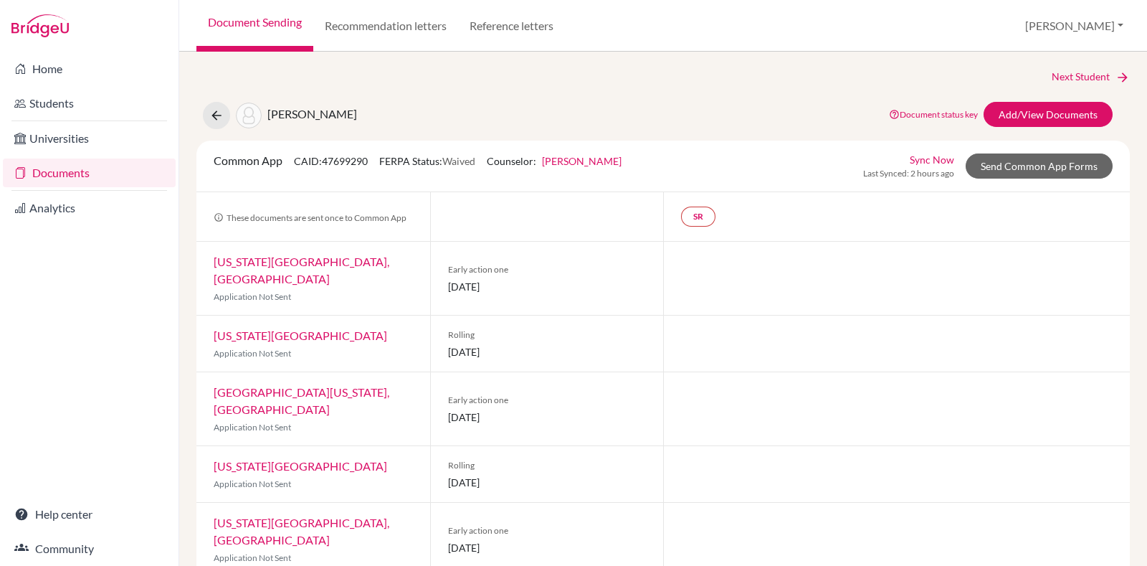
click at [393, 77] on div "Next Student" at bounding box center [663, 77] width 934 height 16
click at [1020, 113] on link "Add/View Documents" at bounding box center [1048, 114] width 129 height 25
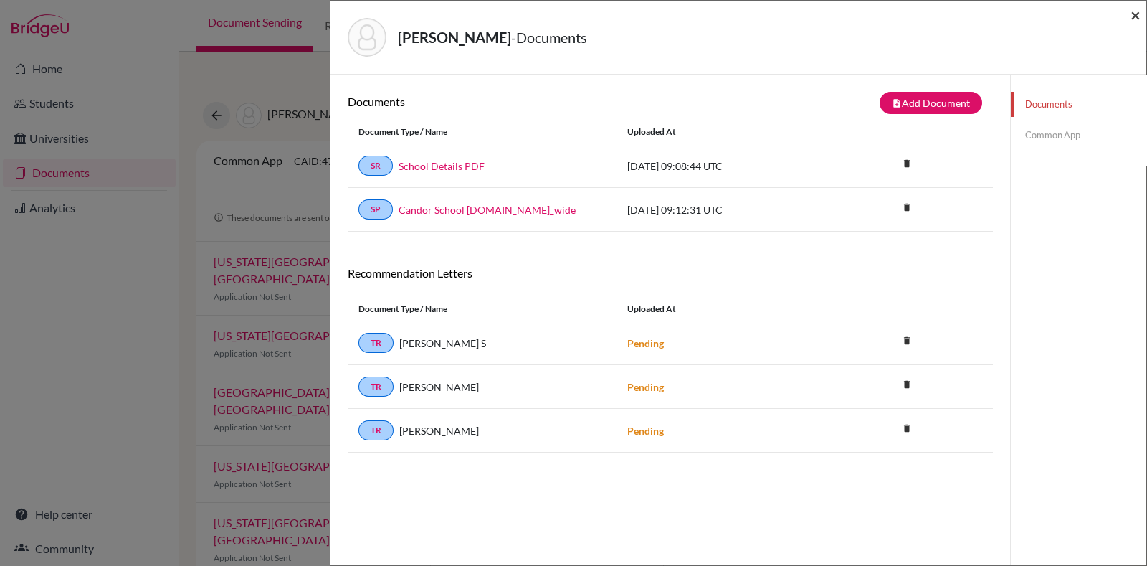
click at [1139, 22] on span "×" at bounding box center [1136, 14] width 10 height 21
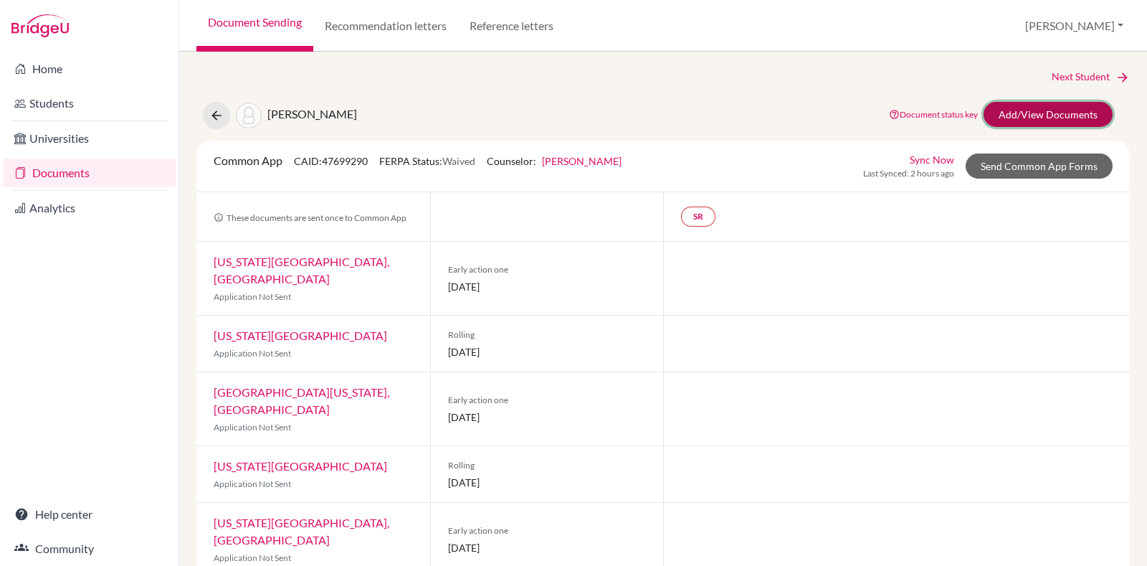
click at [1068, 109] on link "Add/View Documents" at bounding box center [1048, 114] width 129 height 25
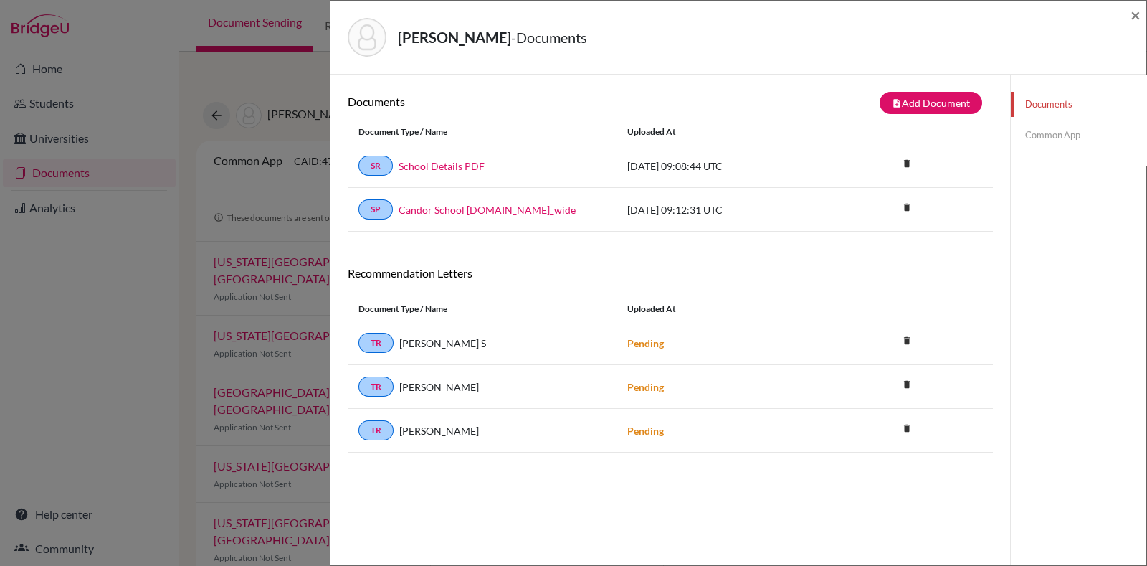
click at [1036, 141] on link "Common App" at bounding box center [1079, 135] width 136 height 25
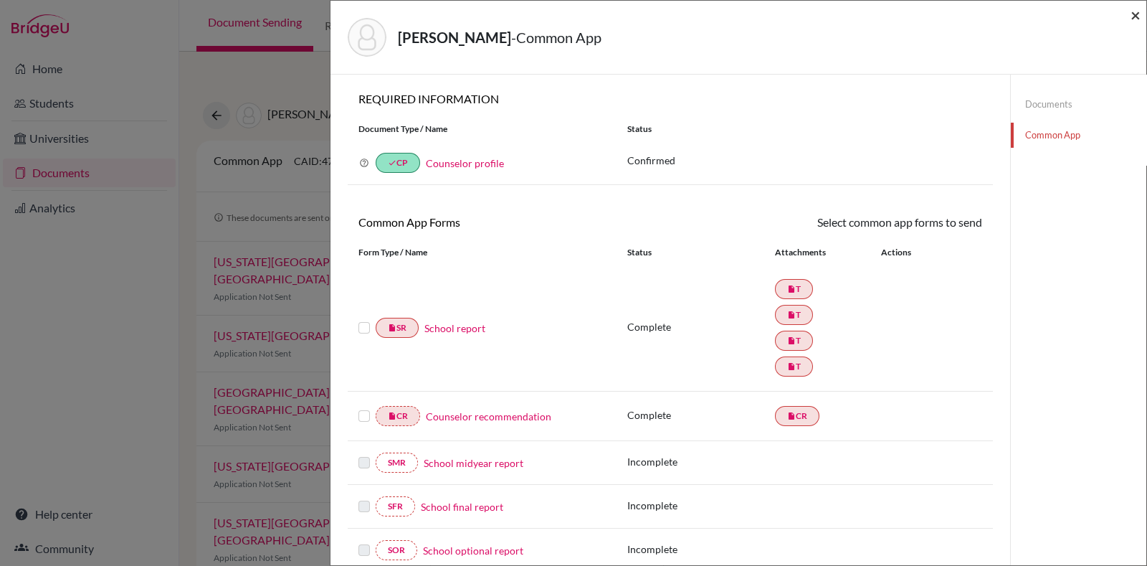
click at [1134, 9] on span "×" at bounding box center [1136, 14] width 10 height 21
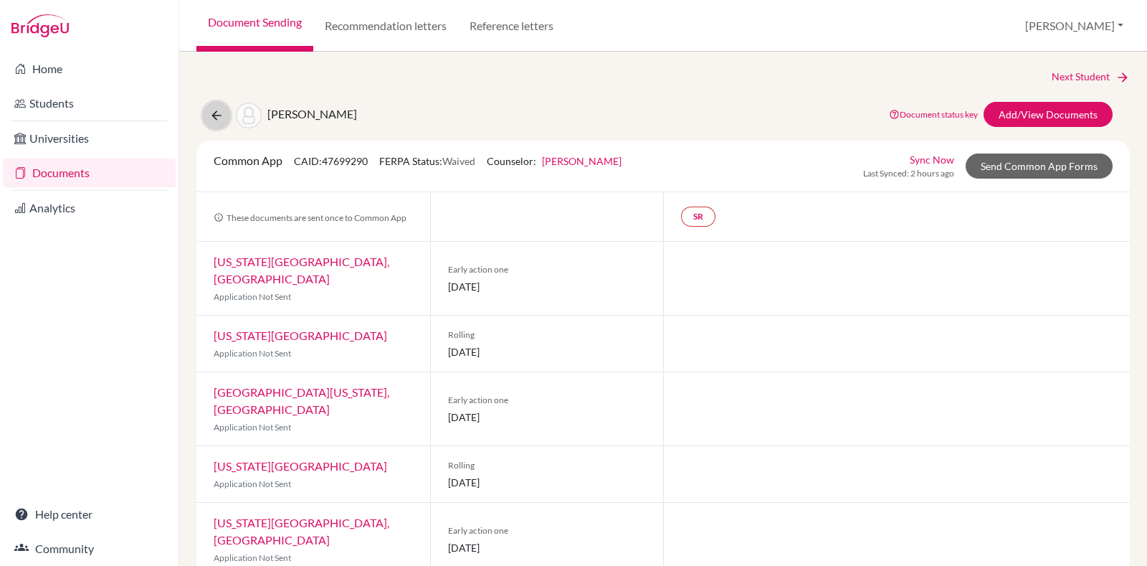
click at [217, 113] on icon at bounding box center [216, 115] width 14 height 14
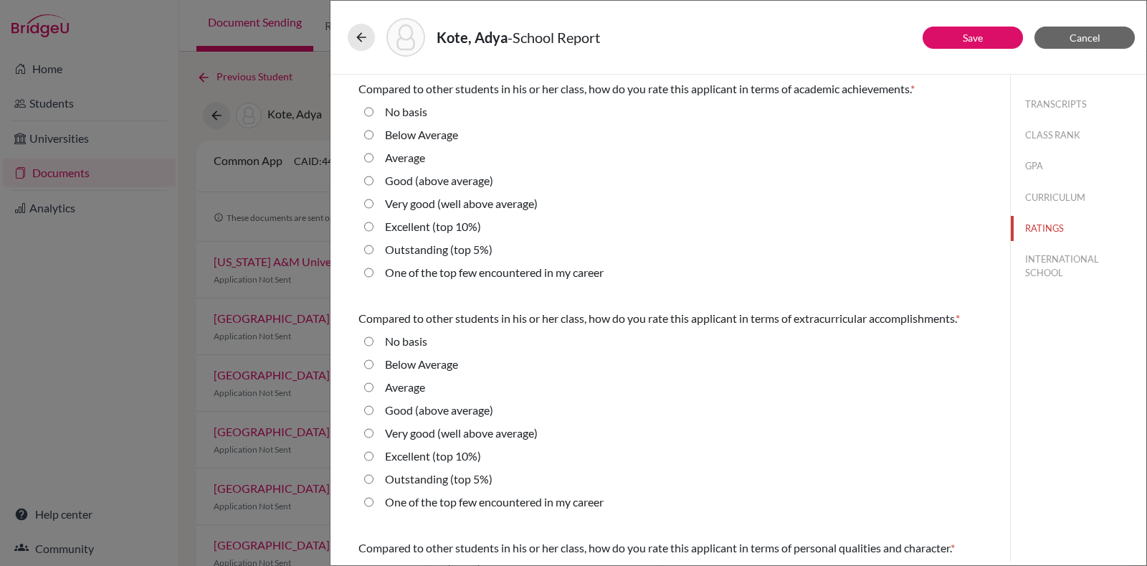
click at [460, 219] on label "Excellent (top 10%)" at bounding box center [433, 226] width 96 height 17
click at [374, 219] on 10\%\) "Excellent (top 10%)" at bounding box center [368, 226] width 9 height 17
radio 10\%\) "true"
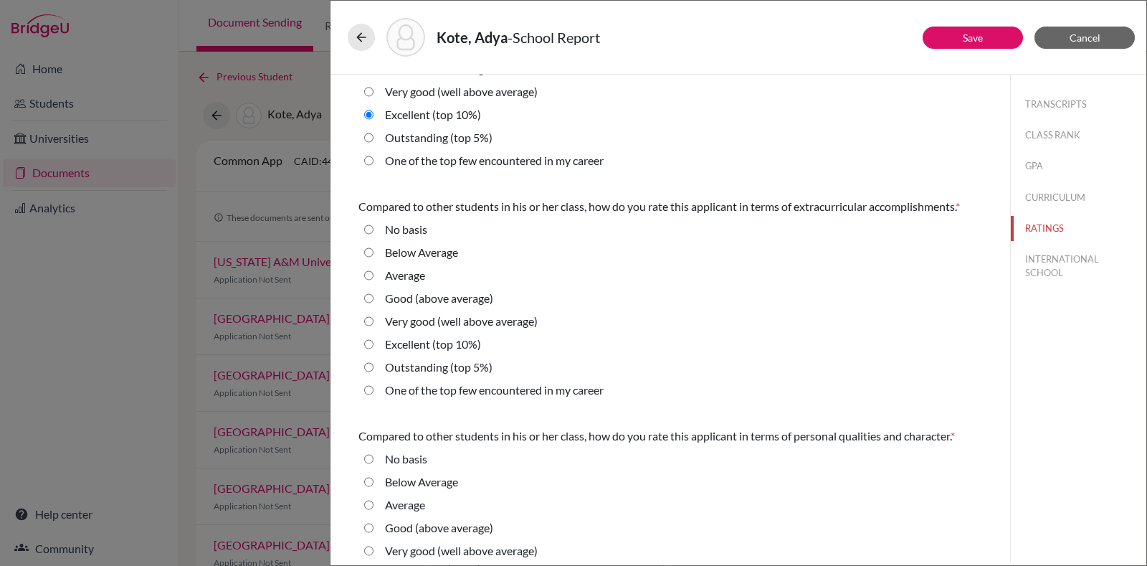
scroll to position [113, 0]
click at [427, 375] on label "Outstanding (top 5%)" at bounding box center [439, 366] width 108 height 17
click at [374, 375] on 5\%\) "Outstanding (top 5%)" at bounding box center [368, 366] width 9 height 17
radio 5\%\) "true"
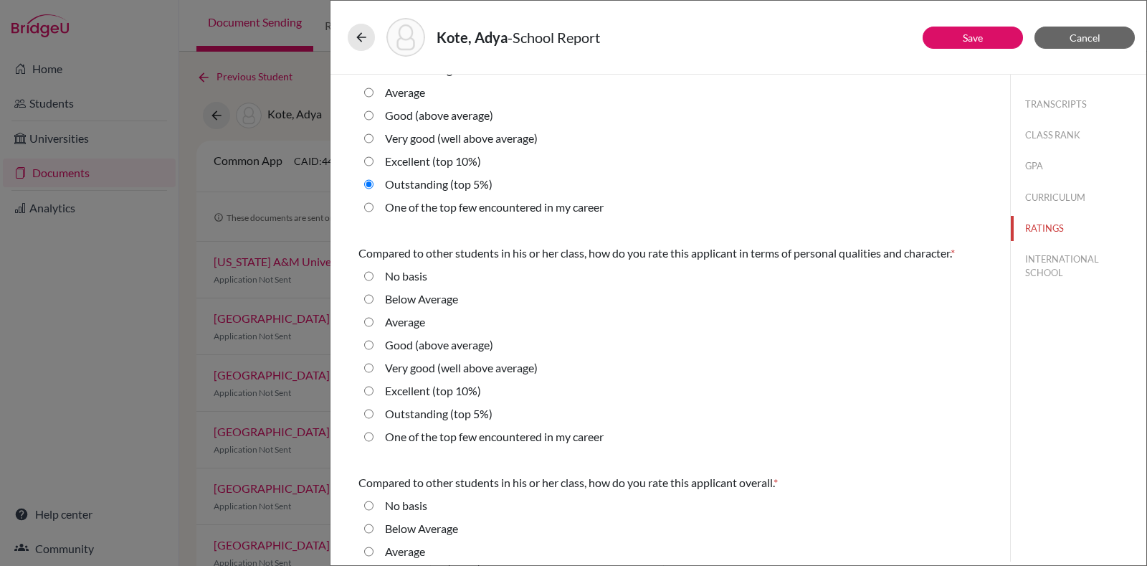
scroll to position [295, 0]
click at [511, 376] on label "Very good (well above average)" at bounding box center [461, 367] width 153 height 17
click at [374, 376] on average\) "Very good (well above average)" at bounding box center [368, 367] width 9 height 17
radio average\) "true"
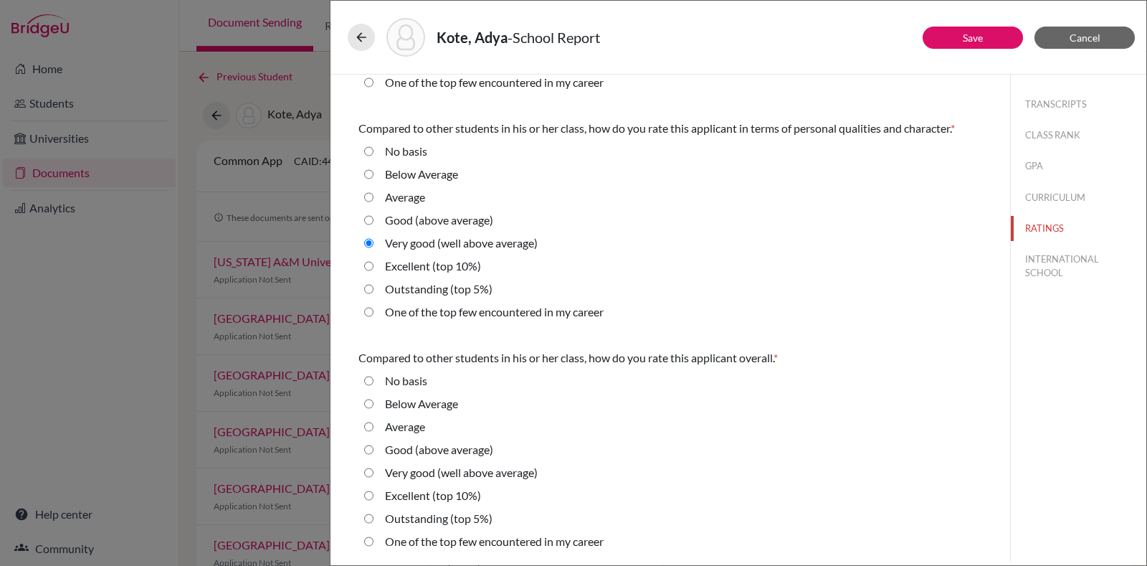
click at [454, 494] on label "Excellent (top 10%)" at bounding box center [433, 495] width 96 height 17
click at [374, 494] on 10\%\) "Excellent (top 10%)" at bounding box center [368, 495] width 9 height 17
radio 10\%\) "true"
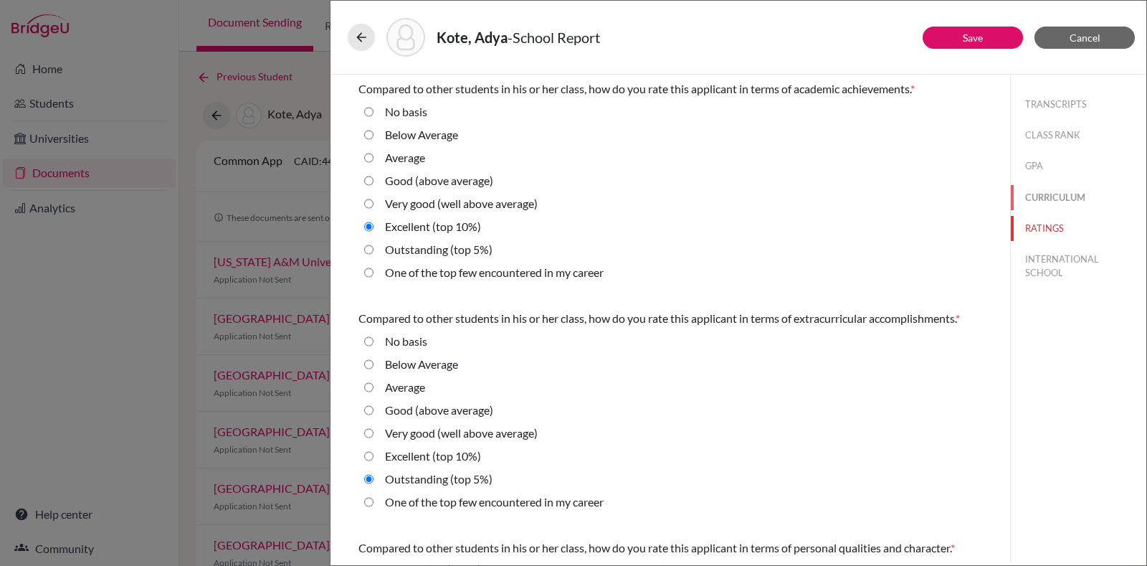
click at [1021, 185] on button "CURRICULUM" at bounding box center [1079, 197] width 136 height 25
radio basis "true"
radio Average "true"
select select "4"
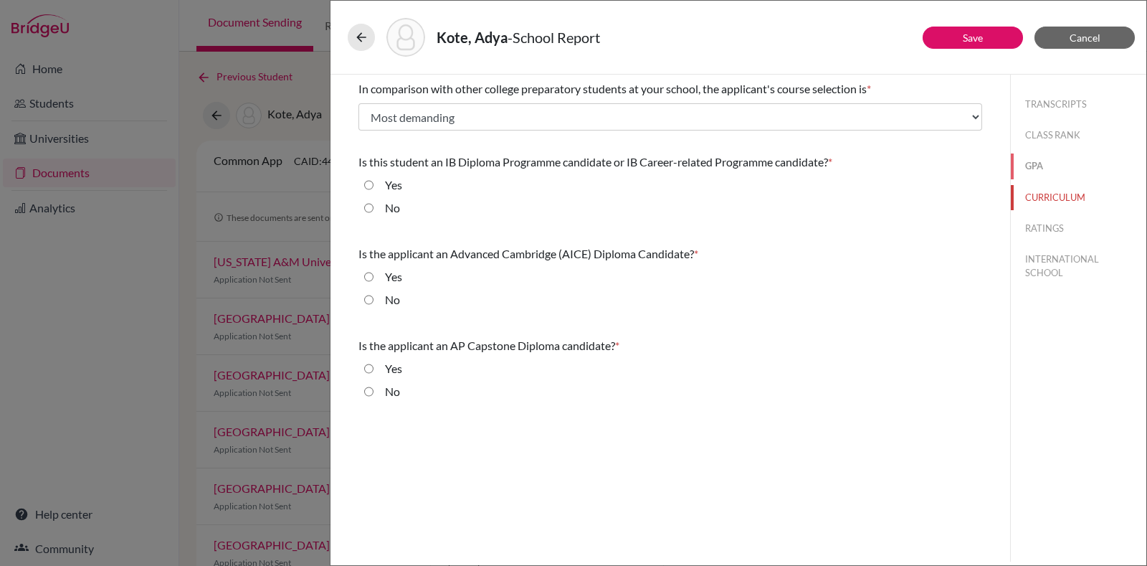
click at [1023, 161] on button "GPA" at bounding box center [1079, 165] width 136 height 25
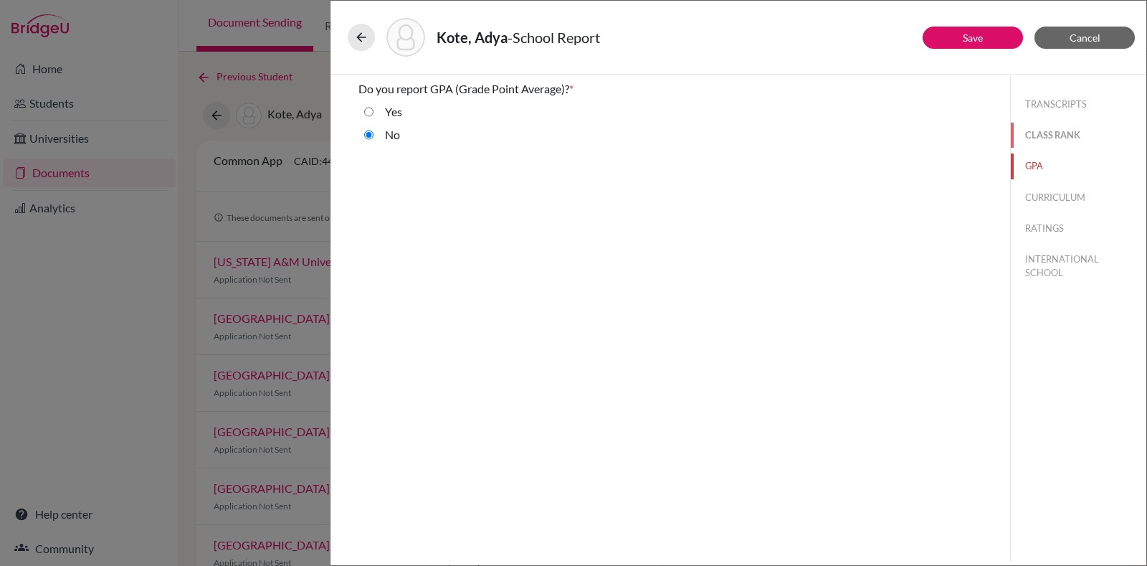
click at [1058, 140] on button "CLASS RANK" at bounding box center [1079, 135] width 136 height 25
click at [1065, 105] on button "TRANSCRIPTS" at bounding box center [1079, 104] width 136 height 25
select select "4"
select select "1"
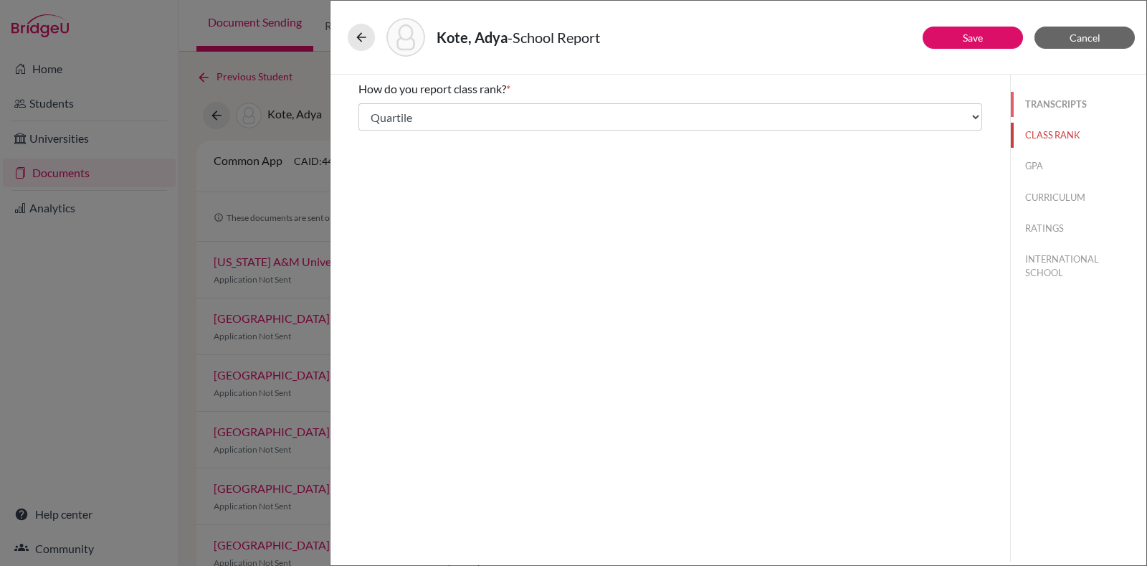
select select "688877"
select select "0"
select select "688873"
select select "688892"
select select "688878"
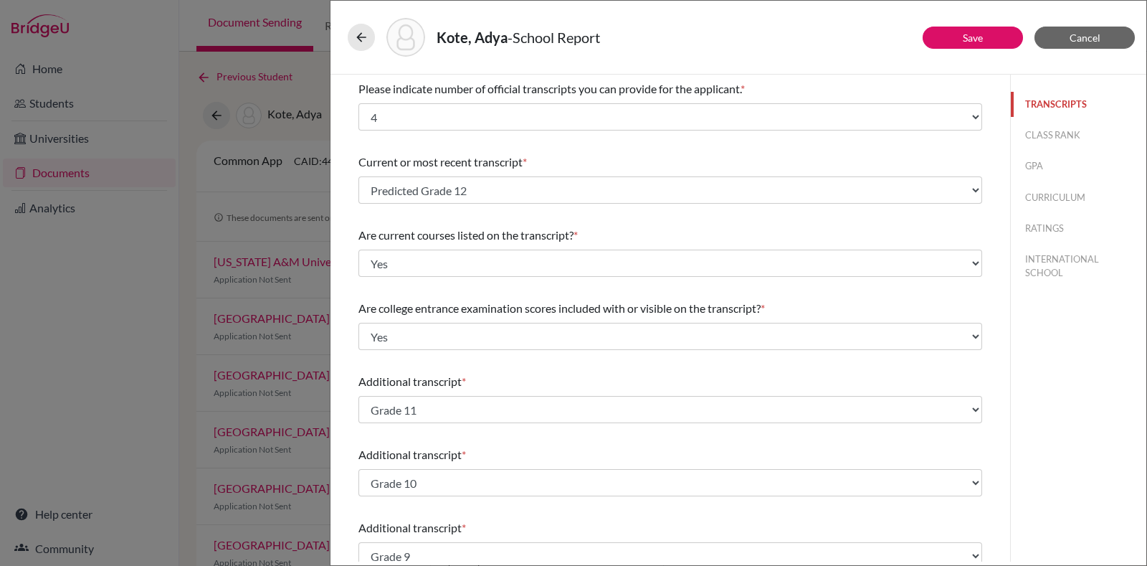
scroll to position [350, 0]
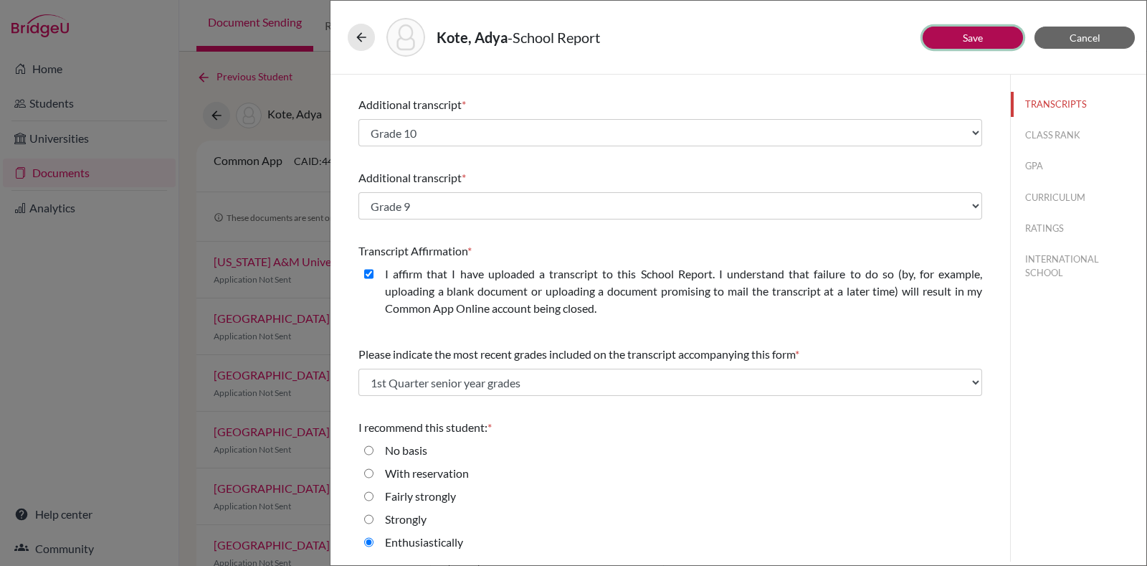
click at [972, 37] on link "Save" at bounding box center [973, 38] width 20 height 12
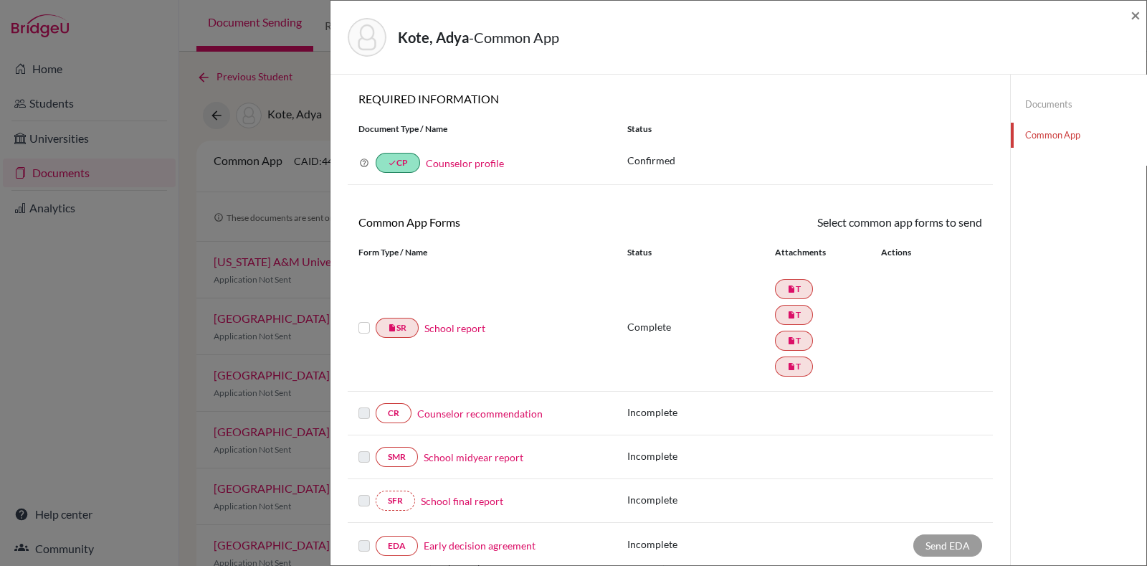
click at [468, 414] on link "Counselor recommendation" at bounding box center [479, 413] width 125 height 15
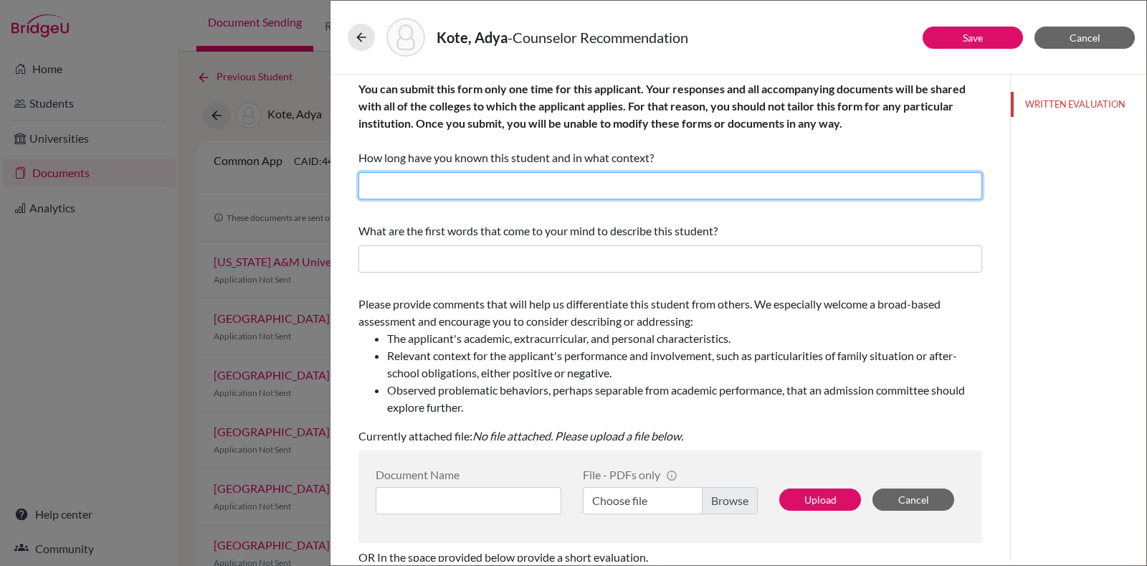
click at [516, 179] on input "text" at bounding box center [671, 185] width 624 height 27
click at [485, 181] on input "for about 2 years" at bounding box center [671, 185] width 624 height 27
type input "for about 3 years"
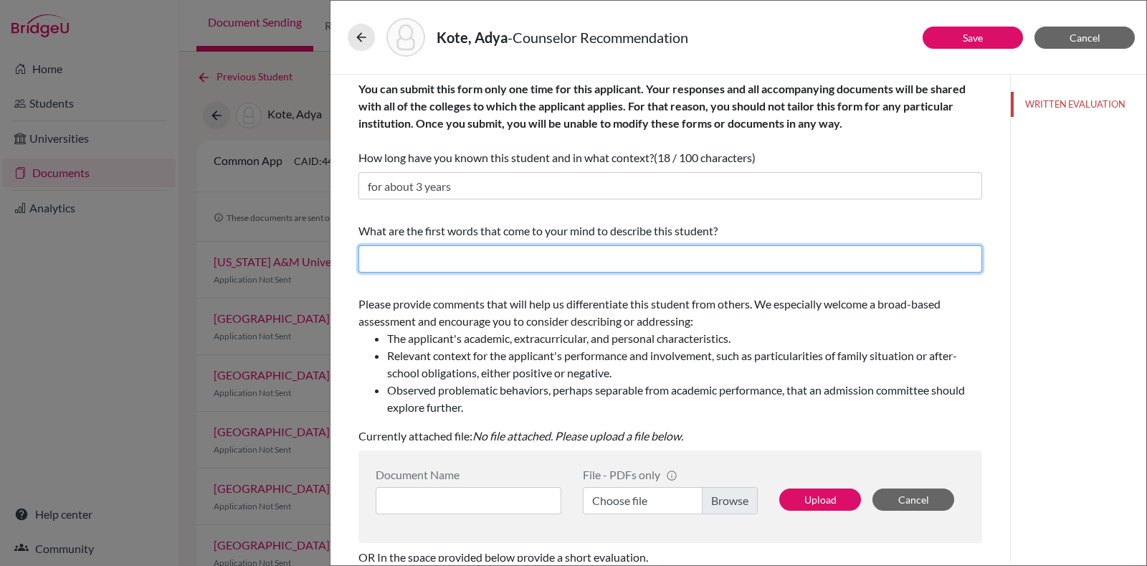
click at [502, 270] on input "text" at bounding box center [671, 258] width 624 height 27
click at [425, 267] on input "text" at bounding box center [671, 258] width 624 height 27
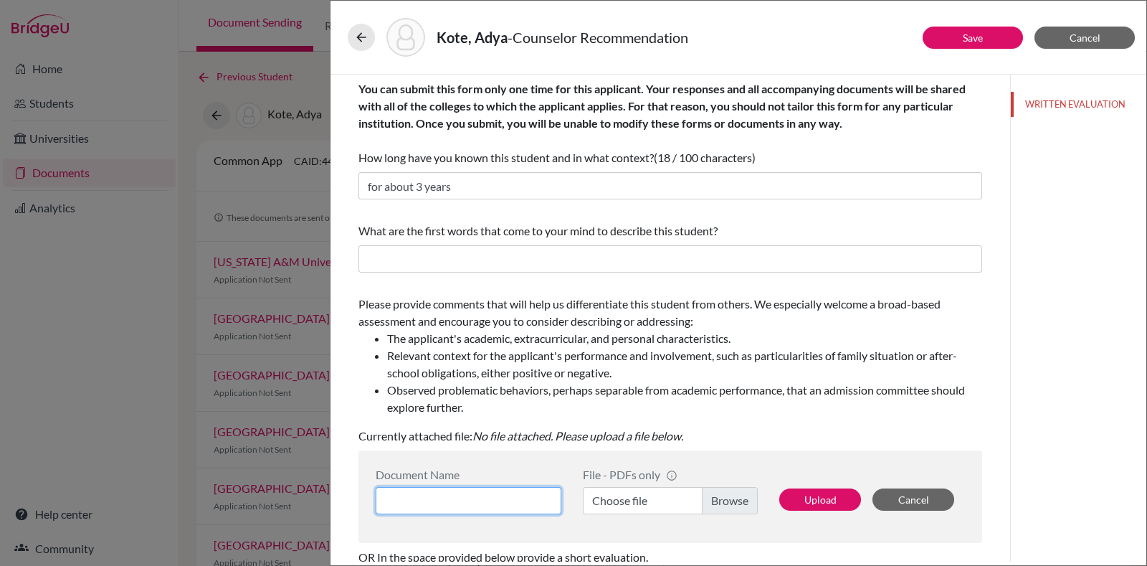
click at [432, 487] on input at bounding box center [469, 500] width 186 height 27
type input "Counselor LOR"
click at [641, 496] on label "Choose file" at bounding box center [670, 500] width 175 height 27
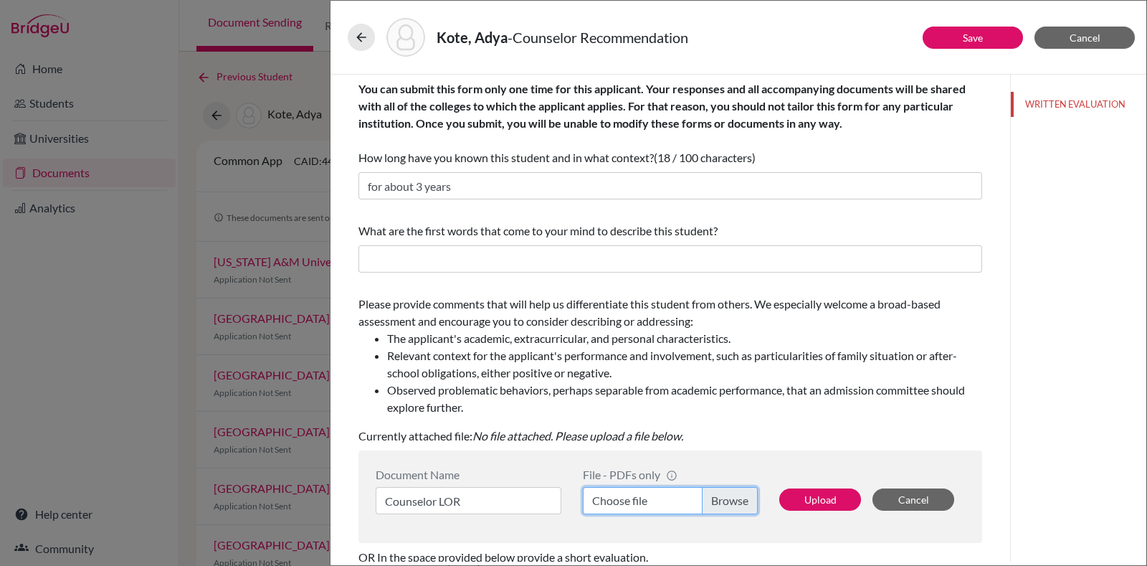
click at [641, 496] on input "Choose file" at bounding box center [670, 500] width 175 height 27
click at [704, 508] on label "Choose file" at bounding box center [670, 500] width 175 height 27
click at [704, 508] on input "Choose file" at bounding box center [670, 500] width 175 height 27
click at [810, 501] on button "Upload" at bounding box center [820, 499] width 82 height 22
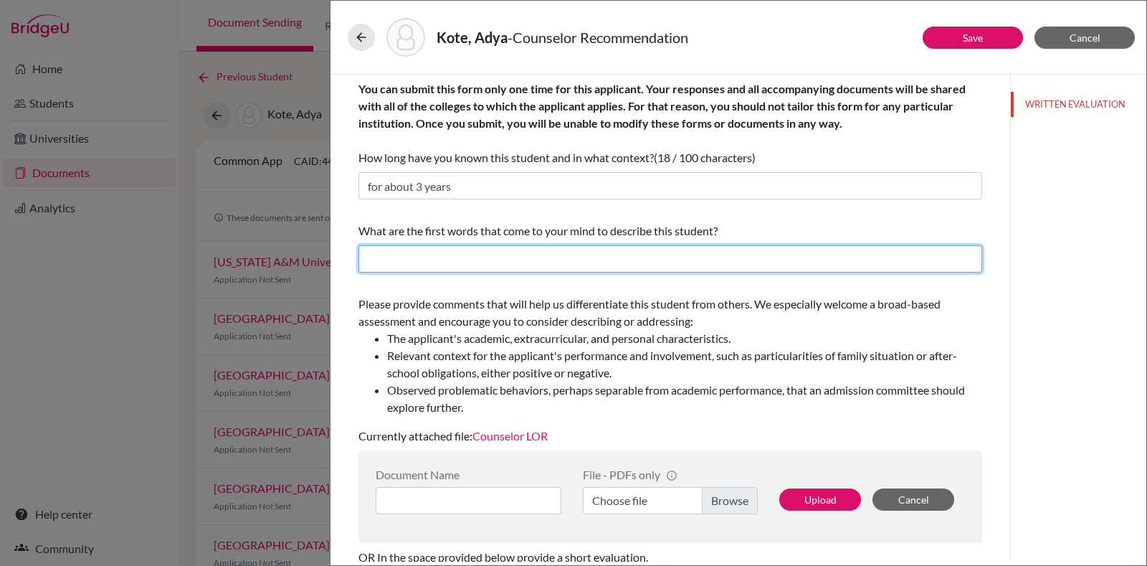
click at [554, 251] on input "text" at bounding box center [671, 258] width 624 height 27
type input "Confident, hardworking"
click at [539, 259] on input "Confident, hardworking" at bounding box center [671, 258] width 624 height 27
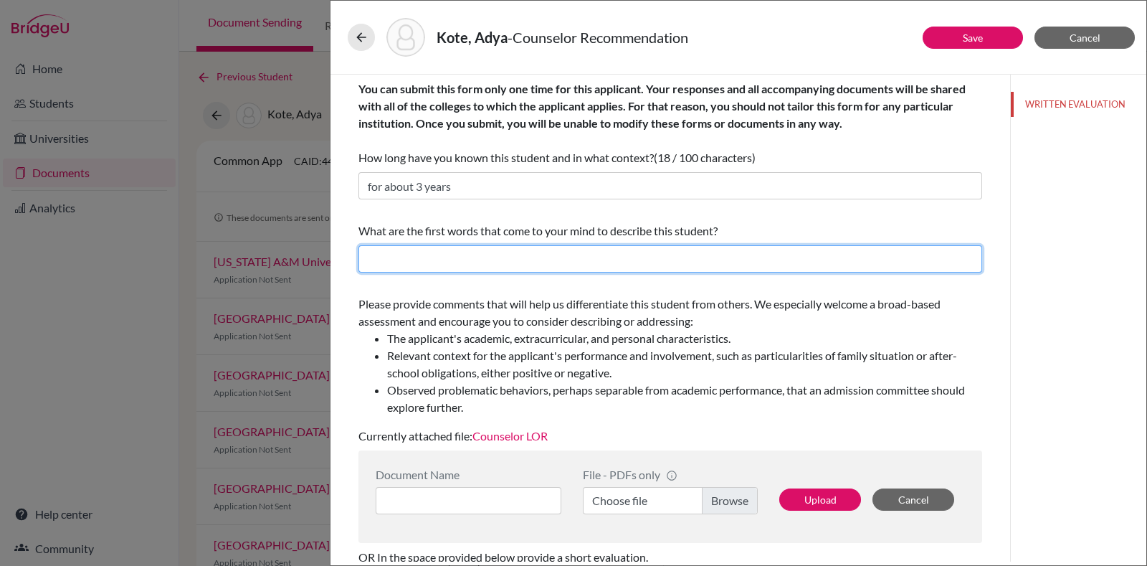
click at [539, 259] on input "text" at bounding box center [671, 258] width 624 height 27
type input "Confident, hardworking"
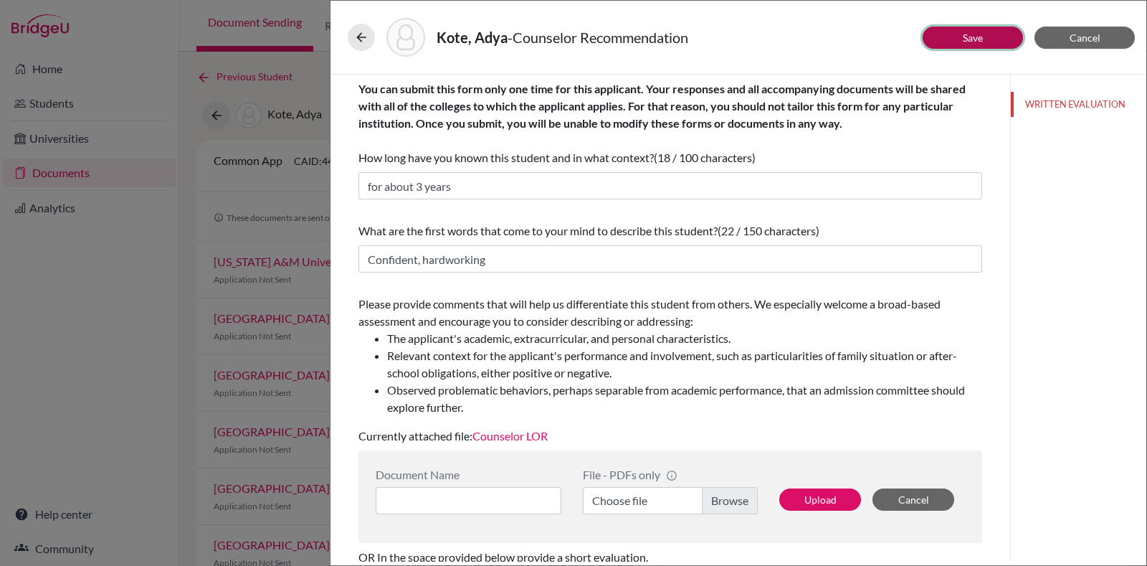
click at [964, 34] on link "Save" at bounding box center [973, 38] width 20 height 12
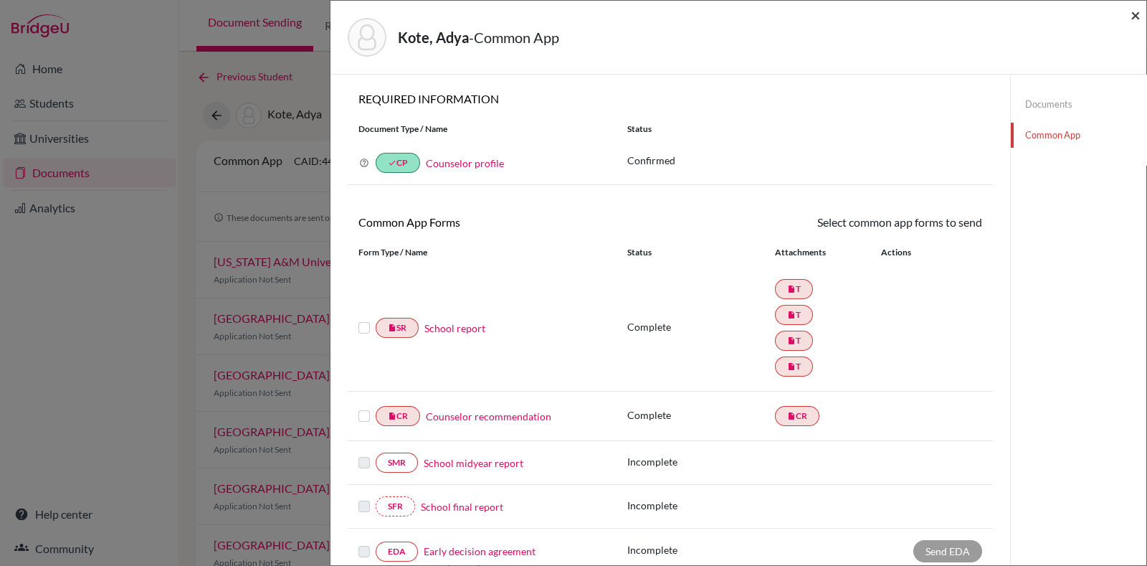
click at [1139, 19] on span "×" at bounding box center [1136, 14] width 10 height 21
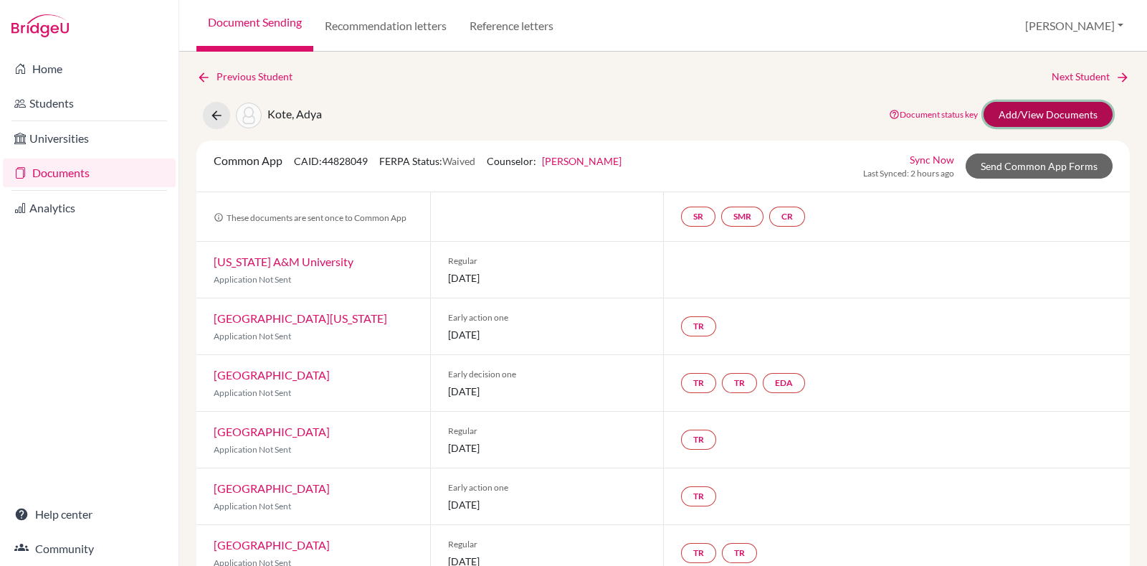
click at [1047, 111] on link "Add/View Documents" at bounding box center [1048, 114] width 129 height 25
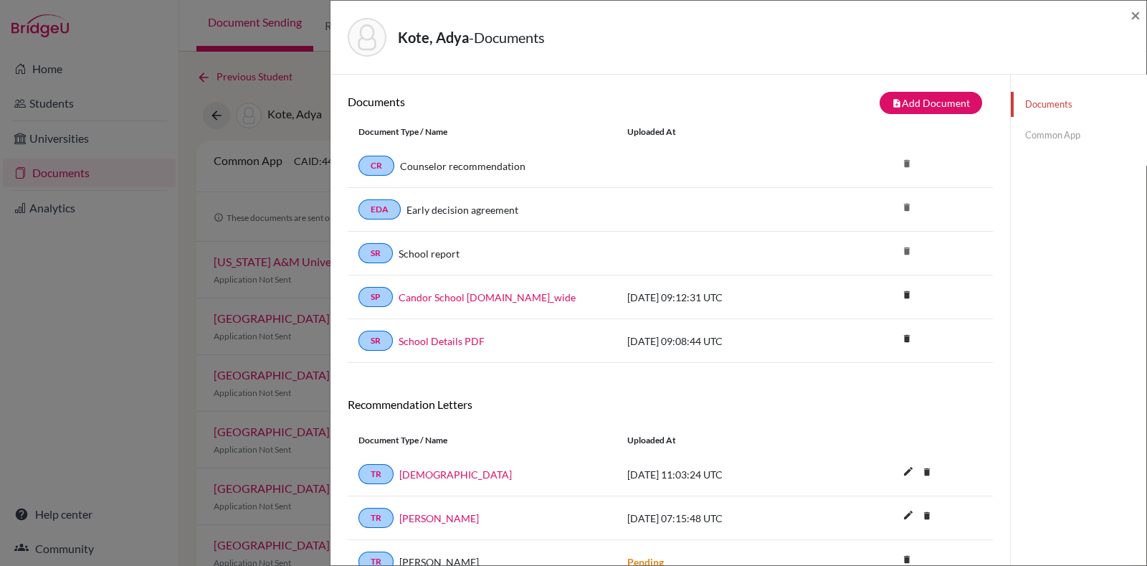
click at [1051, 133] on link "Common App" at bounding box center [1079, 135] width 136 height 25
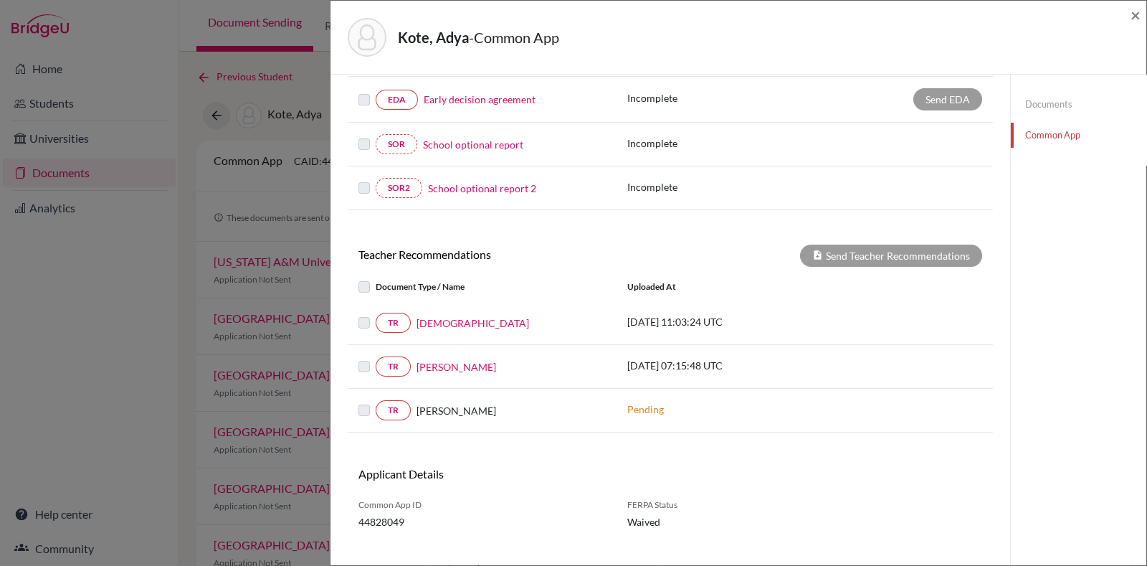
scroll to position [466, 0]
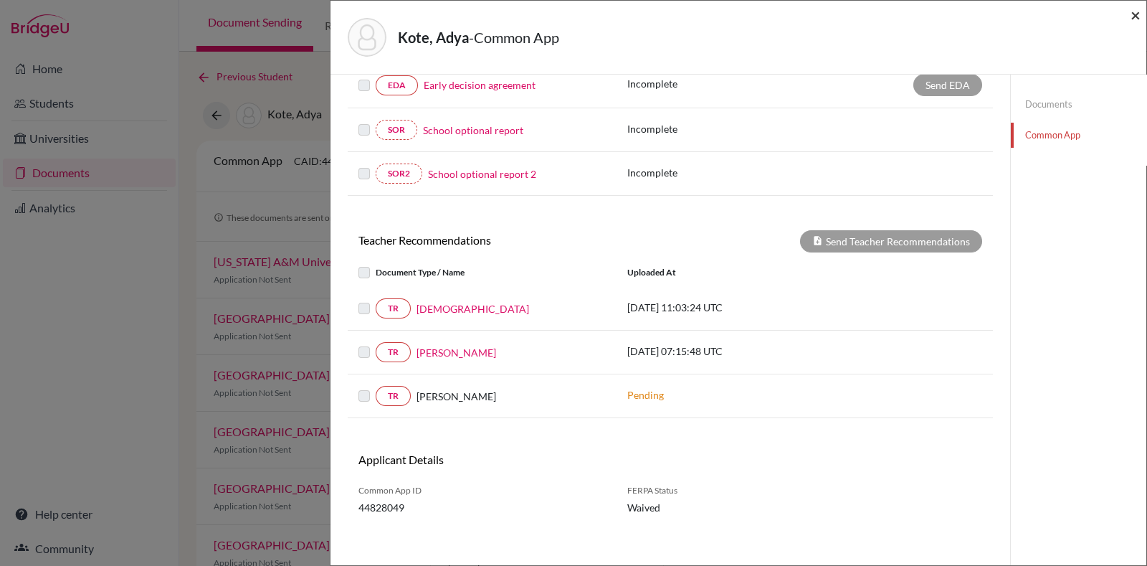
click at [1136, 12] on span "×" at bounding box center [1136, 14] width 10 height 21
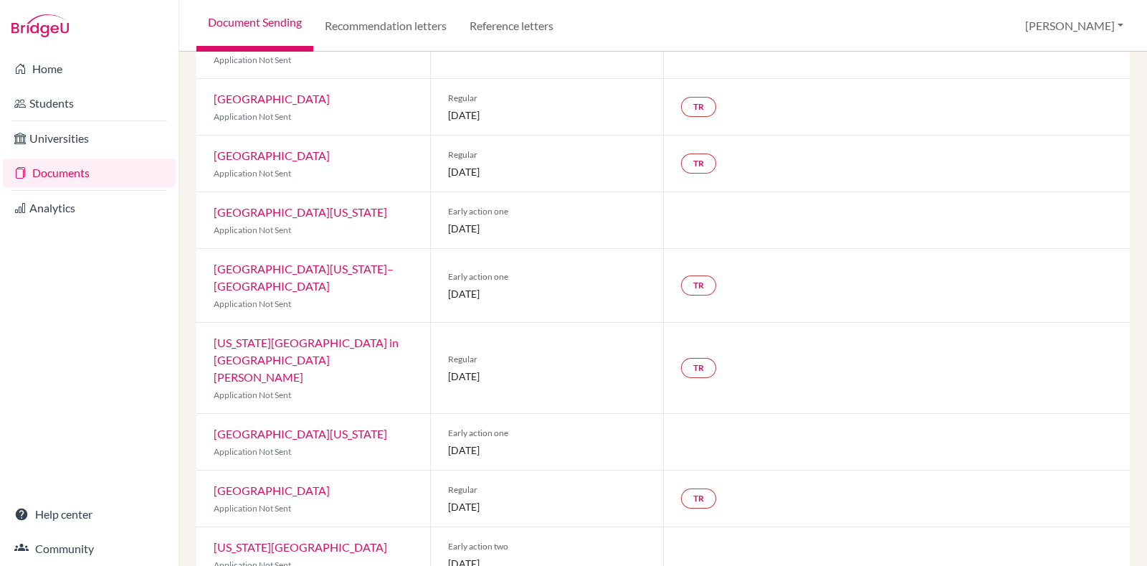
scroll to position [764, 0]
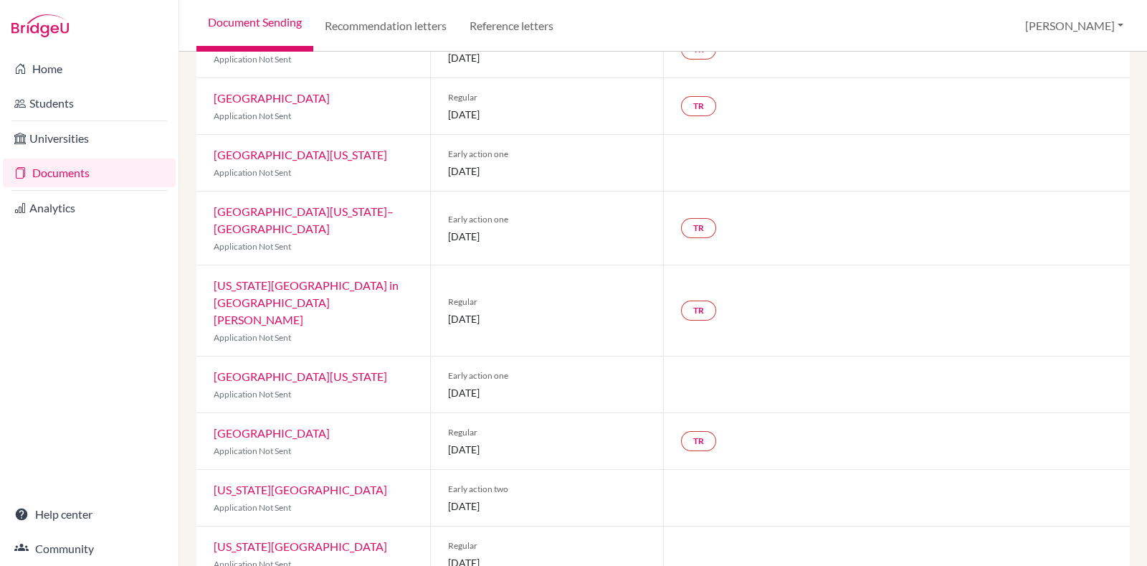
click at [376, 413] on div "Carnegie Mellon University Application Not Sent" at bounding box center [313, 441] width 234 height 56
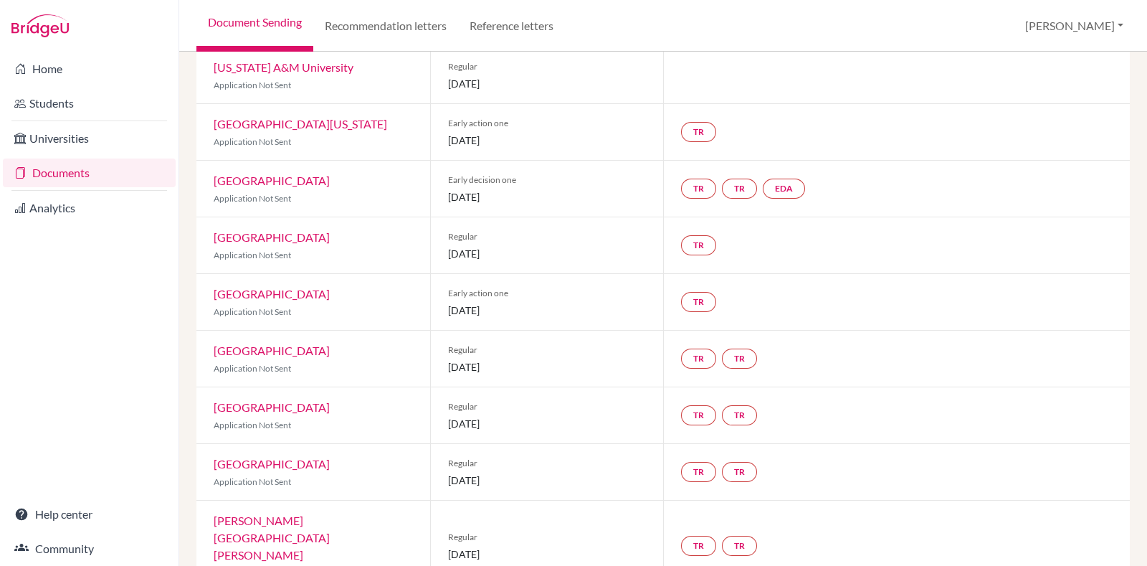
scroll to position [0, 0]
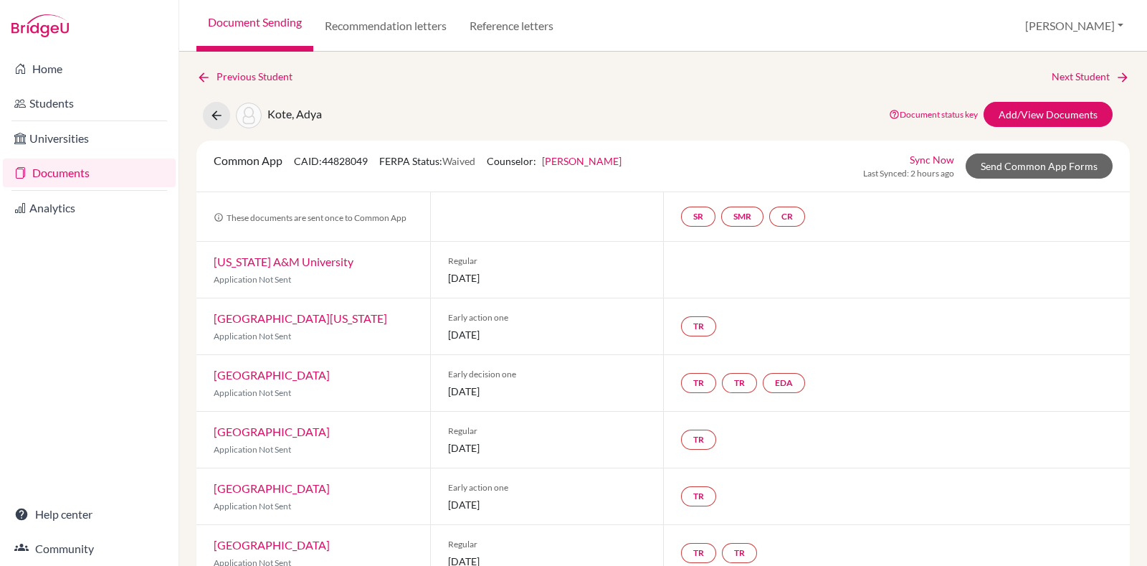
click at [226, 125] on div "Kote, Adya" at bounding box center [262, 115] width 119 height 27
click at [215, 114] on icon at bounding box center [216, 115] width 14 height 14
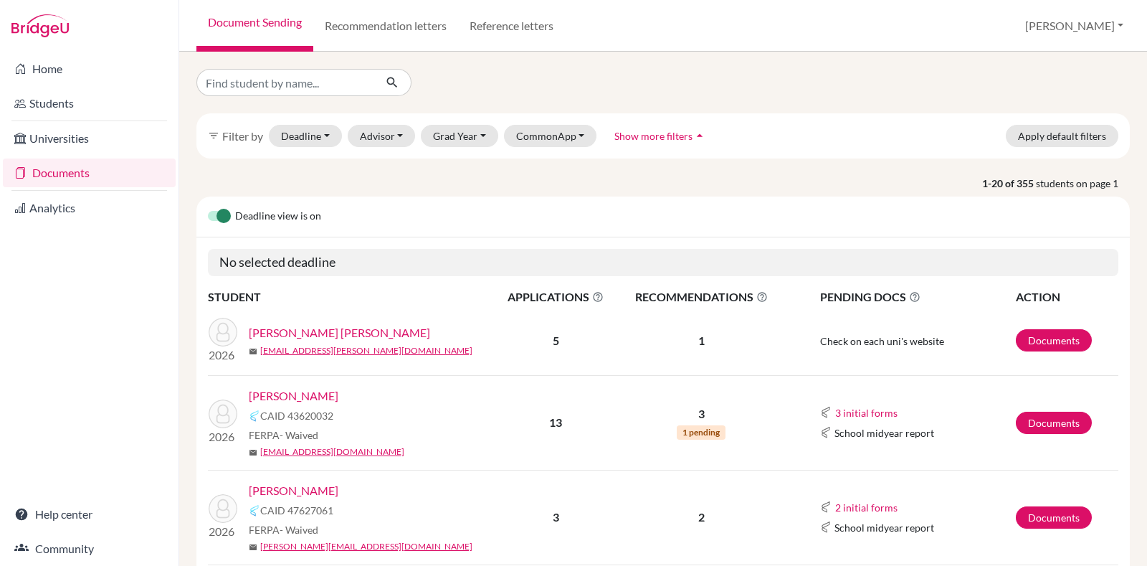
click at [495, 80] on div at bounding box center [345, 82] width 318 height 27
